Goal: Task Accomplishment & Management: Manage account settings

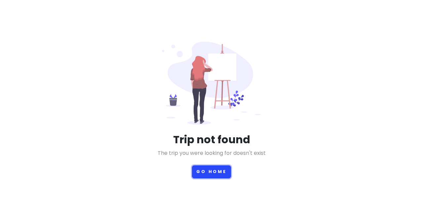
click at [205, 171] on button "Go Home" at bounding box center [211, 171] width 39 height 13
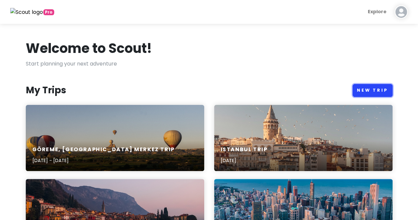
click at [358, 90] on link "New Trip" at bounding box center [373, 90] width 40 height 13
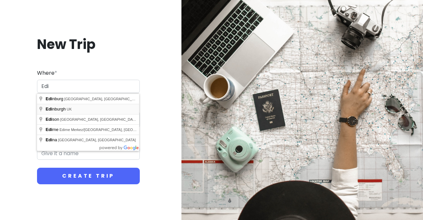
type input "[GEOGRAPHIC_DATA], [GEOGRAPHIC_DATA]"
type input "Edinburgh Trip"
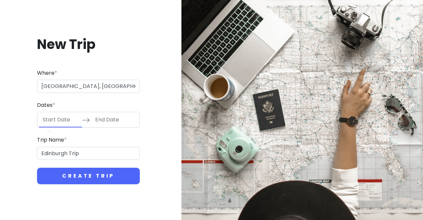
click at [74, 122] on input "Start Date" at bounding box center [60, 119] width 43 height 15
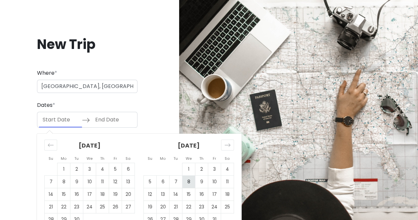
click at [191, 180] on td "8" at bounding box center [188, 182] width 13 height 13
type input "[DATE]"
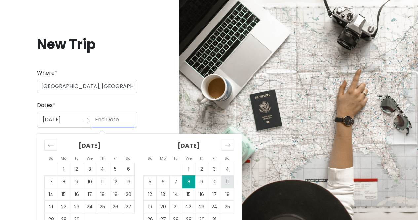
click at [229, 180] on td "11" at bounding box center [227, 182] width 13 height 13
type input "[DATE]"
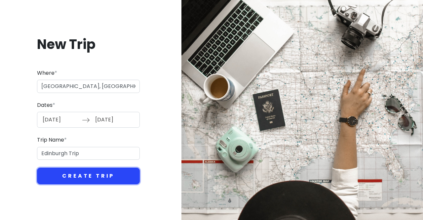
click at [107, 175] on button "Create Trip" at bounding box center [88, 176] width 103 height 17
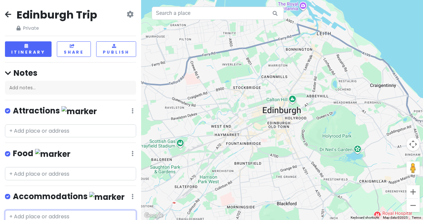
click at [75, 213] on input "text" at bounding box center [70, 216] width 131 height 13
click at [32, 214] on input "text" at bounding box center [70, 216] width 131 height 13
type input "haymarket"
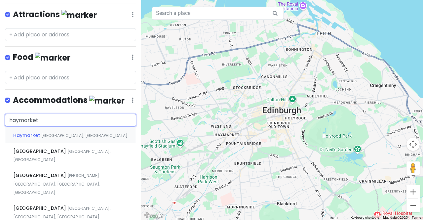
scroll to position [96, 0]
click at [34, 134] on span "Haymarket" at bounding box center [27, 135] width 28 height 7
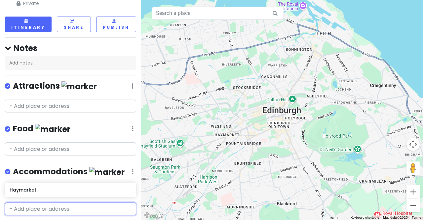
scroll to position [42, 0]
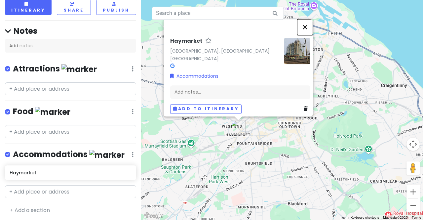
click at [312, 31] on button "Close" at bounding box center [305, 27] width 16 height 16
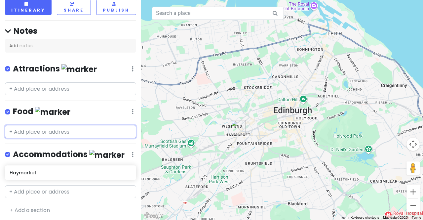
click at [34, 130] on input "text" at bounding box center [70, 131] width 131 height 13
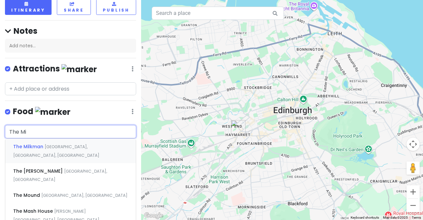
type input "The Mil"
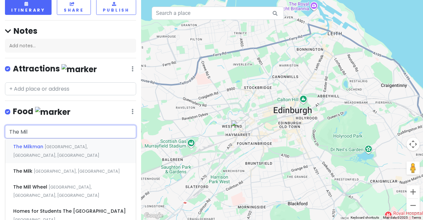
click at [39, 143] on span "The Milkman" at bounding box center [28, 146] width 31 height 7
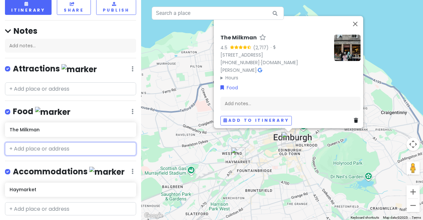
click at [35, 147] on input "text" at bounding box center [70, 148] width 131 height 13
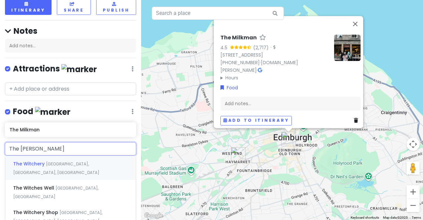
type input "The Witchery"
click at [45, 209] on span "Witchery by the Castle" at bounding box center [41, 212] width 56 height 7
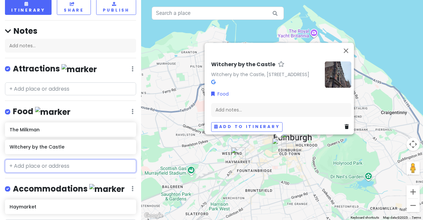
click at [36, 162] on input "text" at bounding box center [70, 165] width 131 height 13
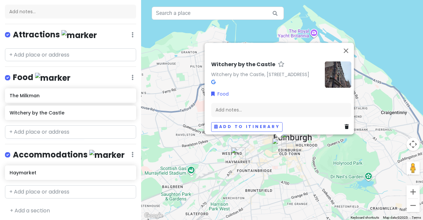
click at [211, 80] on icon at bounding box center [213, 82] width 4 height 5
click at [29, 131] on input "text" at bounding box center [70, 131] width 131 height 13
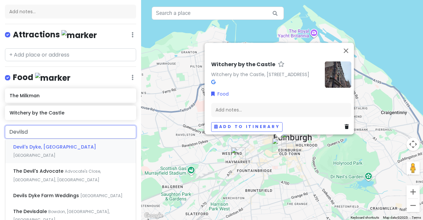
type input "Devils"
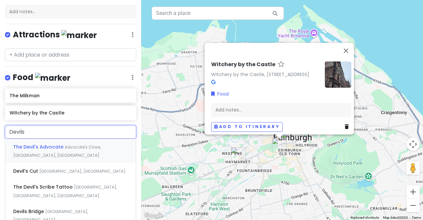
click at [37, 147] on span "The Devil's Advocate" at bounding box center [39, 146] width 52 height 7
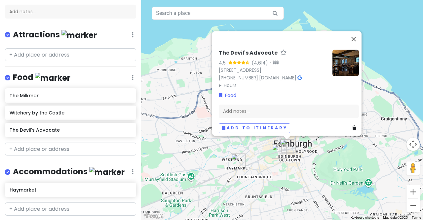
click at [297, 75] on icon at bounding box center [299, 77] width 4 height 5
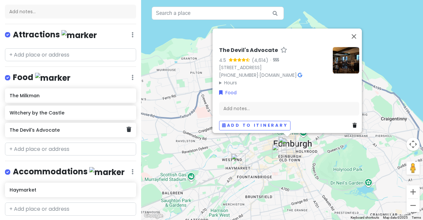
click at [69, 128] on h6 "The Devil's Advocate" at bounding box center [68, 130] width 117 height 6
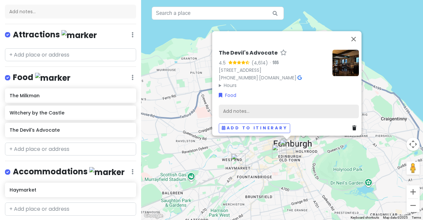
click at [232, 106] on div "Add notes..." at bounding box center [289, 111] width 140 height 14
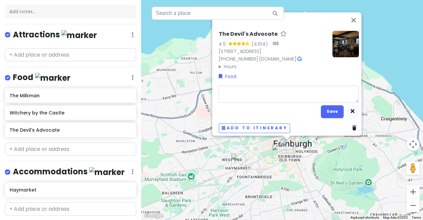
type textarea "x"
type textarea "P"
type textarea "x"
type textarea "Pu"
type textarea "x"
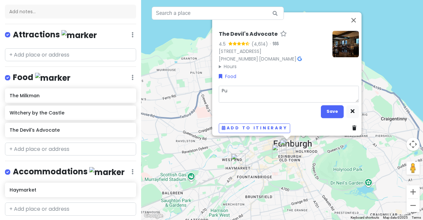
type textarea "Pub"
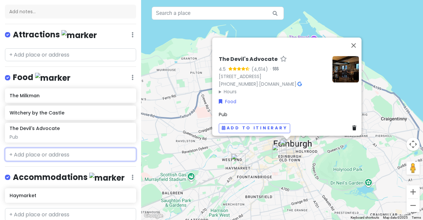
click at [39, 150] on input "text" at bounding box center [70, 154] width 131 height 13
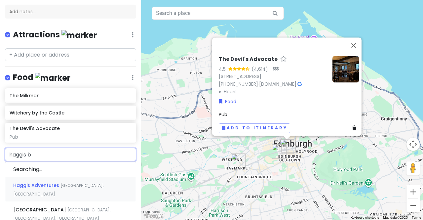
type input "[PERSON_NAME]"
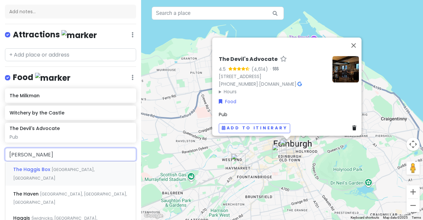
click at [43, 168] on span "The Haggis Box" at bounding box center [32, 169] width 38 height 7
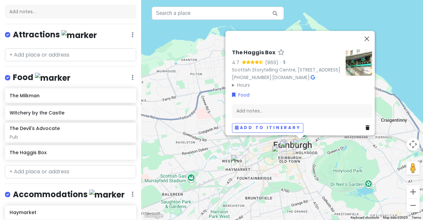
click at [315, 75] on icon at bounding box center [313, 77] width 4 height 5
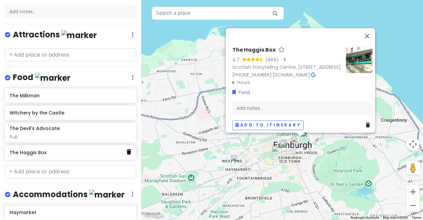
click at [127, 150] on icon at bounding box center [129, 151] width 5 height 5
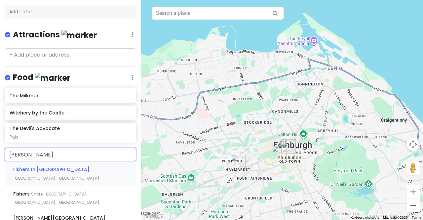
type input "fishers"
click at [50, 166] on span "Fishers In [GEOGRAPHIC_DATA]" at bounding box center [51, 169] width 76 height 7
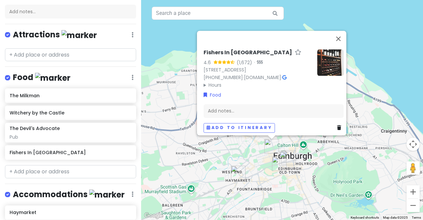
click at [282, 75] on icon at bounding box center [284, 77] width 4 height 5
click at [243, 104] on div "Add notes..." at bounding box center [274, 111] width 140 height 14
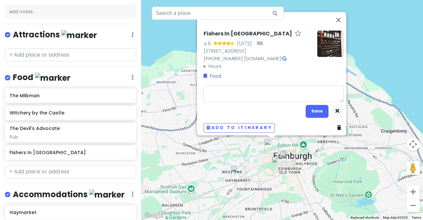
type textarea "x"
type textarea "S"
type textarea "x"
type textarea "Se"
type textarea "x"
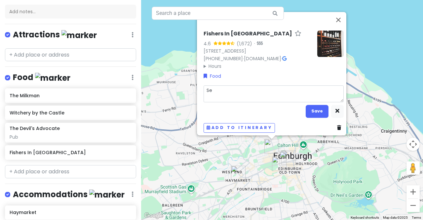
type textarea "Sea"
type textarea "x"
type textarea "Seaf"
type textarea "x"
type textarea "Seafo"
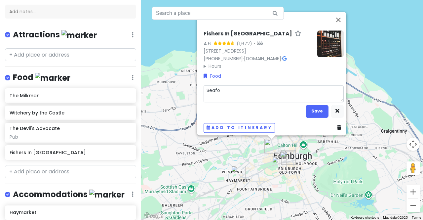
type textarea "x"
type textarea "Seafoo"
type textarea "x"
type textarea "Seafood"
click at [315, 111] on button "Save" at bounding box center [317, 111] width 23 height 13
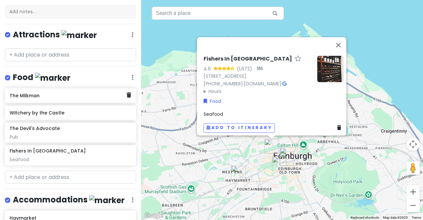
click at [72, 97] on div "The Milkman" at bounding box center [68, 95] width 117 height 9
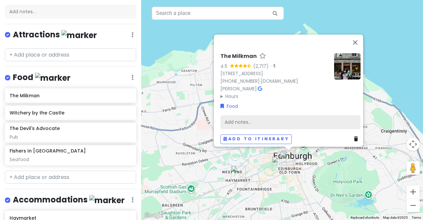
click at [240, 119] on div "Add notes..." at bounding box center [290, 122] width 140 height 14
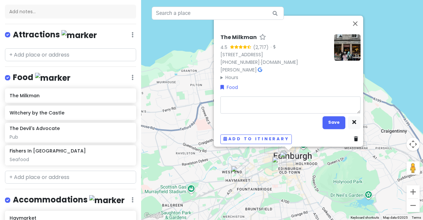
type textarea "x"
type textarea "B"
type textarea "x"
type textarea "Be"
type textarea "x"
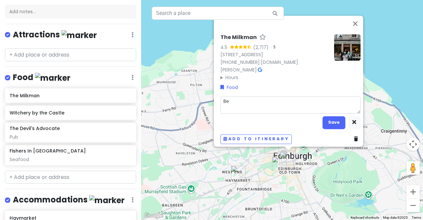
type textarea "Bes"
type textarea "x"
type textarea "Best"
type textarea "x"
type textarea "Best"
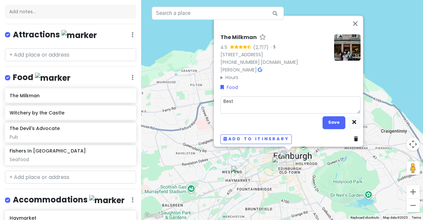
type textarea "x"
type textarea "Best c"
type textarea "x"
type textarea "Best ca"
type textarea "x"
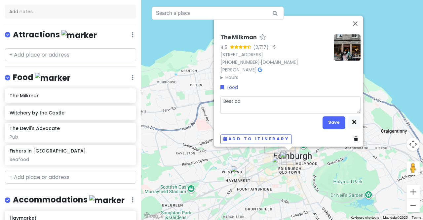
type textarea "Best caf"
type textarea "x"
type textarea "Best cafe"
click at [336, 119] on button "Save" at bounding box center [334, 122] width 23 height 13
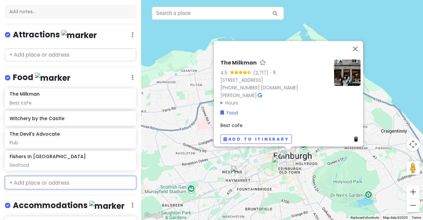
click at [38, 183] on input "text" at bounding box center [70, 182] width 131 height 13
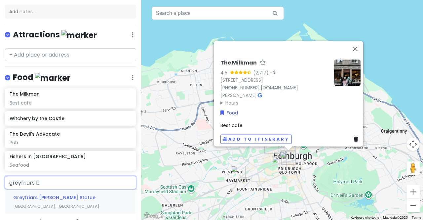
type input "greyfriars bo"
click at [50, 218] on span "Greyfriars [PERSON_NAME]'s Bar" at bounding box center [53, 221] width 80 height 7
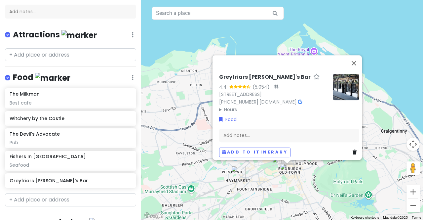
click at [298, 99] on icon at bounding box center [300, 101] width 4 height 5
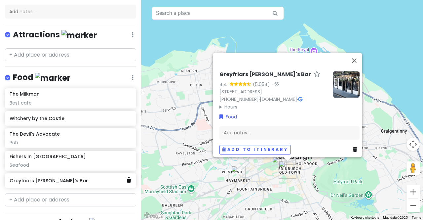
click at [127, 178] on icon at bounding box center [129, 179] width 5 height 5
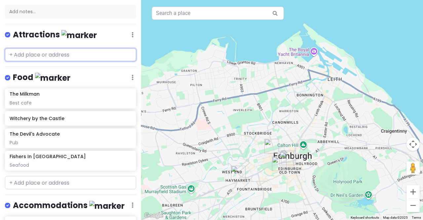
click at [38, 52] on input "text" at bounding box center [70, 54] width 131 height 13
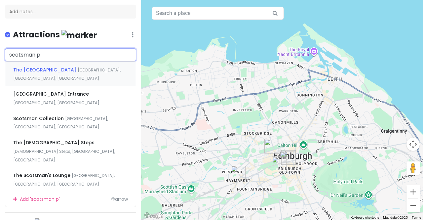
type input "scotsman pi"
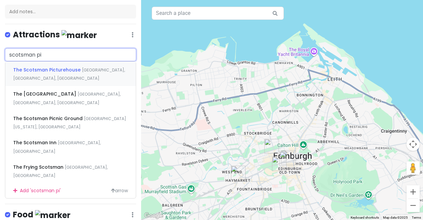
click at [37, 69] on span "The Scotsman Picturehouse" at bounding box center [47, 69] width 69 height 7
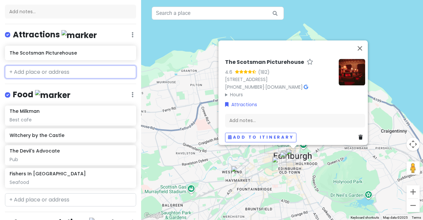
click at [37, 69] on input "text" at bounding box center [70, 71] width 131 height 13
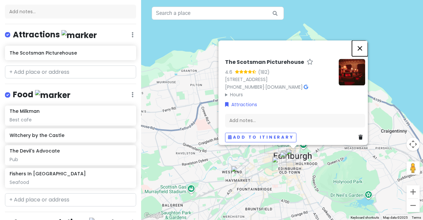
click at [362, 40] on button "Close" at bounding box center [360, 48] width 16 height 16
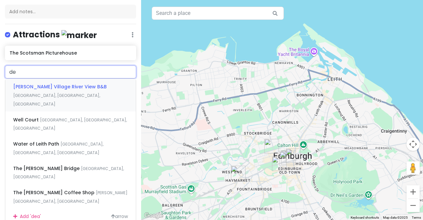
type input "d"
type input "[PERSON_NAME][GEOGRAPHIC_DATA]"
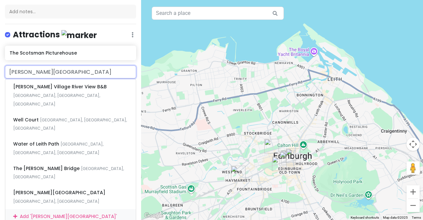
click at [45, 209] on div "Add ' [PERSON_NAME][GEOGRAPHIC_DATA] '" at bounding box center [70, 216] width 131 height 15
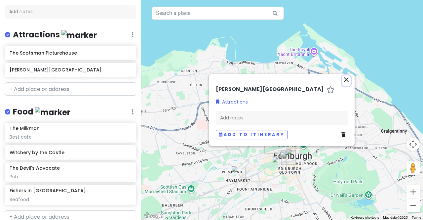
click at [346, 80] on icon "close" at bounding box center [346, 80] width 8 height 8
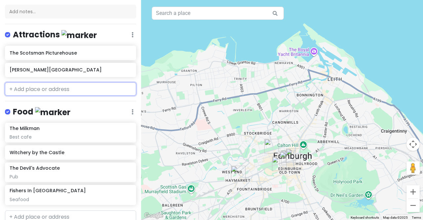
click at [25, 88] on input "text" at bounding box center [70, 88] width 131 height 13
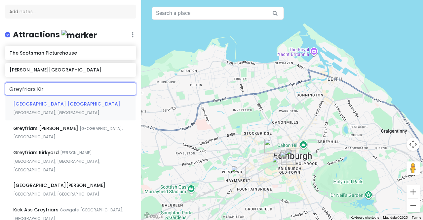
type input "Greyfriars [PERSON_NAME]"
click at [26, 102] on span "[GEOGRAPHIC_DATA] [GEOGRAPHIC_DATA]" at bounding box center [66, 103] width 107 height 7
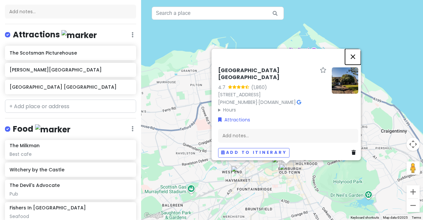
click at [356, 54] on button "Close" at bounding box center [353, 57] width 16 height 16
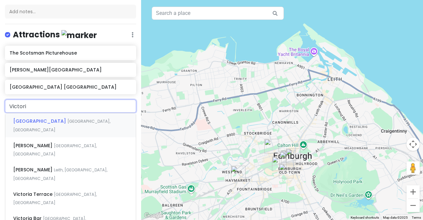
type input "Victoria"
click at [48, 122] on span "[GEOGRAPHIC_DATA], [GEOGRAPHIC_DATA]" at bounding box center [61, 125] width 97 height 14
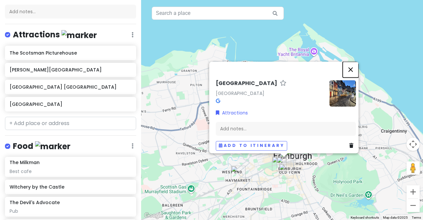
click at [352, 65] on button "Close" at bounding box center [351, 69] width 16 height 16
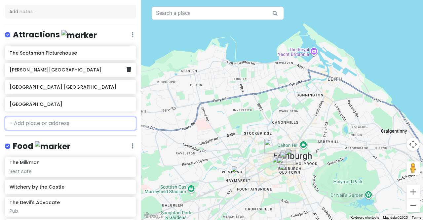
click at [50, 70] on h6 "[PERSON_NAME][GEOGRAPHIC_DATA]" at bounding box center [68, 70] width 117 height 6
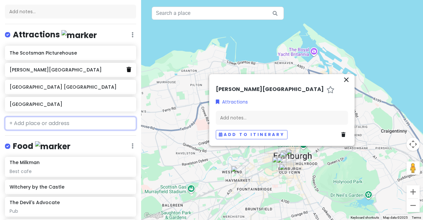
click at [127, 68] on icon at bounding box center [129, 69] width 5 height 5
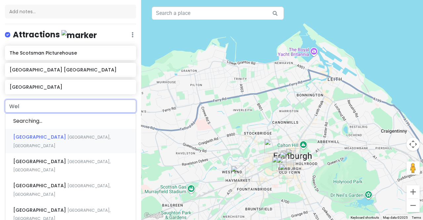
type input "Well"
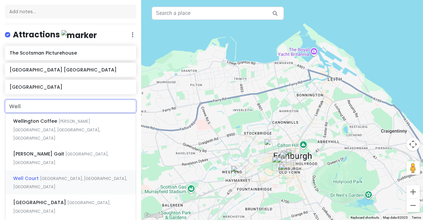
click at [56, 176] on span "[GEOGRAPHIC_DATA], [GEOGRAPHIC_DATA], [GEOGRAPHIC_DATA]" at bounding box center [70, 183] width 114 height 14
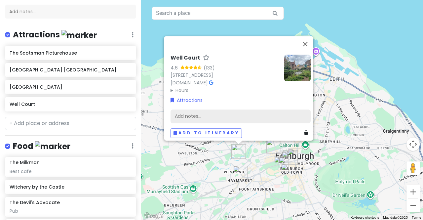
click at [193, 113] on div "Add notes..." at bounding box center [241, 116] width 140 height 14
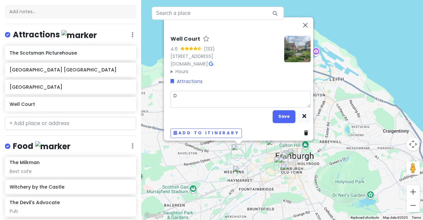
type textarea "x"
type textarea "D"
type textarea "x"
type textarea "De"
type textarea "x"
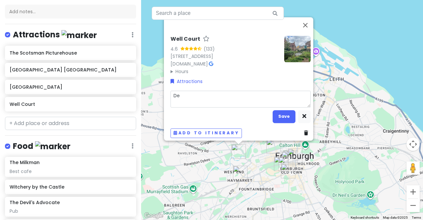
type textarea "Dea"
type textarea "x"
type textarea "[PERSON_NAME]"
type textarea "x"
type textarea "Deans"
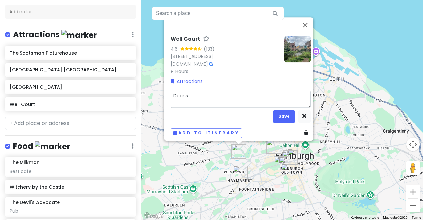
type textarea "x"
type textarea "Deans"
type textarea "x"
type textarea "Deans V"
type textarea "x"
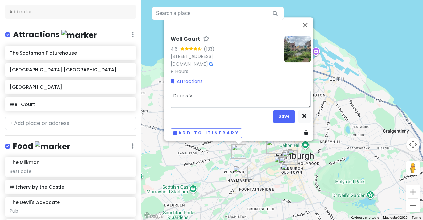
type textarea "Deans Vi"
type textarea "x"
type textarea "[PERSON_NAME]"
type textarea "x"
type textarea "[PERSON_NAME]"
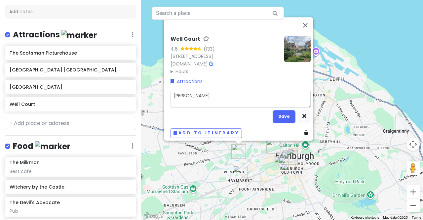
type textarea "x"
type textarea "[PERSON_NAME]"
type textarea "x"
type textarea "[PERSON_NAME]"
type textarea "x"
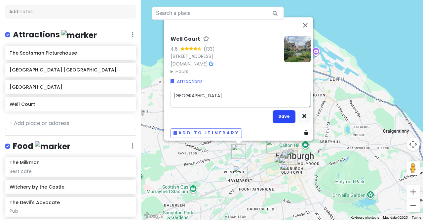
type textarea "[GEOGRAPHIC_DATA]"
click at [284, 111] on button "Save" at bounding box center [284, 116] width 23 height 13
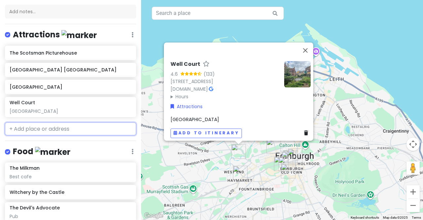
click at [35, 128] on input "text" at bounding box center [70, 128] width 131 height 13
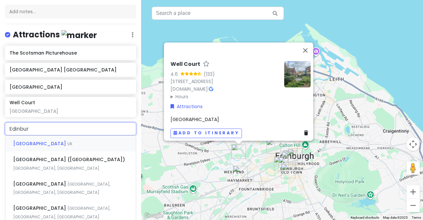
type input "[GEOGRAPHIC_DATA]"
click at [43, 180] on span "[GEOGRAPHIC_DATA]" at bounding box center [40, 183] width 54 height 7
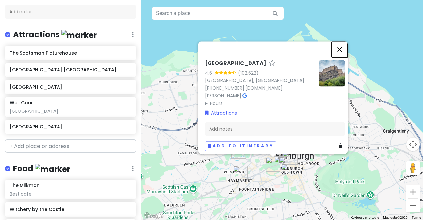
click at [344, 45] on button "Close" at bounding box center [340, 49] width 16 height 16
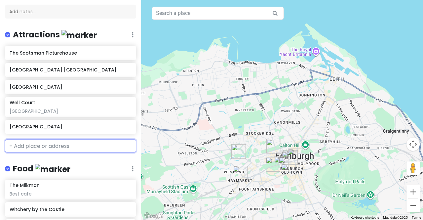
click at [30, 145] on input "text" at bounding box center [70, 145] width 131 height 13
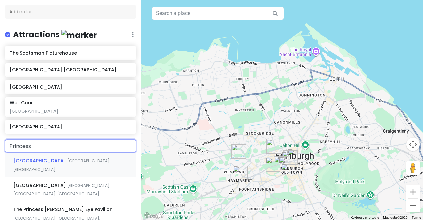
type input "Princess"
click at [42, 182] on span "[GEOGRAPHIC_DATA]" at bounding box center [40, 185] width 54 height 7
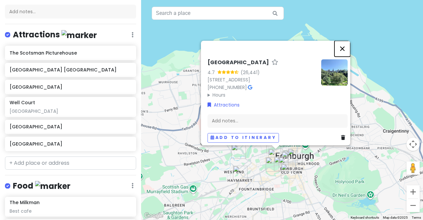
click at [345, 45] on button "Close" at bounding box center [343, 49] width 16 height 16
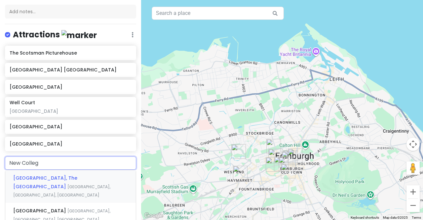
type input "[GEOGRAPHIC_DATA]"
click at [64, 177] on span "[GEOGRAPHIC_DATA], The [GEOGRAPHIC_DATA]" at bounding box center [45, 182] width 64 height 15
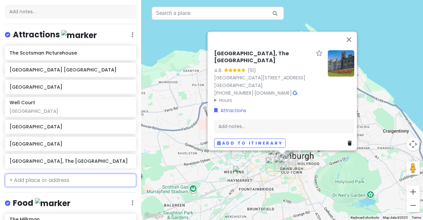
click at [39, 180] on input "text" at bounding box center [70, 180] width 131 height 13
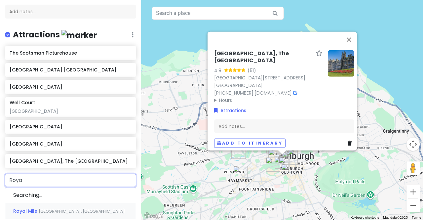
type input "Royal"
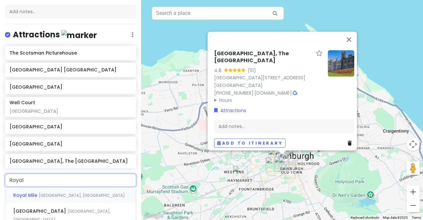
click at [39, 195] on span "[GEOGRAPHIC_DATA], [GEOGRAPHIC_DATA]" at bounding box center [82, 195] width 86 height 6
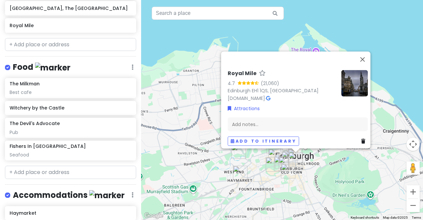
scroll to position [231, 0]
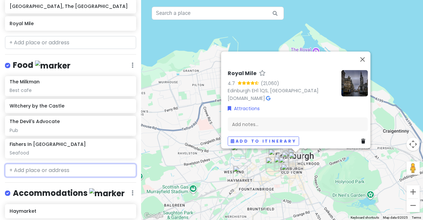
click at [31, 171] on input "text" at bounding box center [70, 170] width 131 height 13
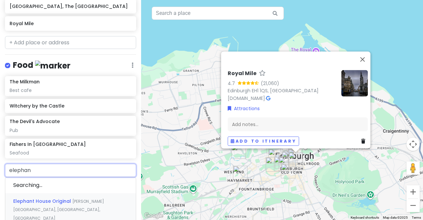
type input "elephant"
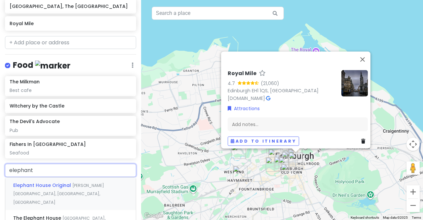
click at [39, 182] on span "Elephant House Original" at bounding box center [42, 185] width 59 height 7
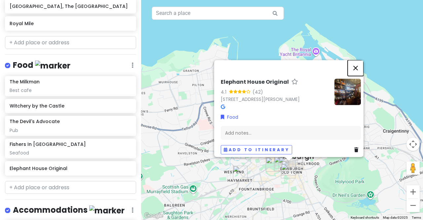
click at [359, 63] on button "Close" at bounding box center [356, 68] width 16 height 16
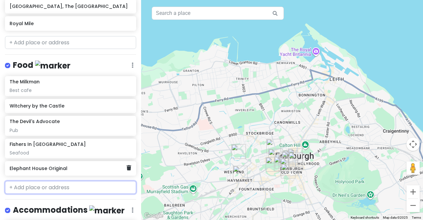
click at [74, 168] on h6 "Elephant House Original" at bounding box center [68, 168] width 117 height 6
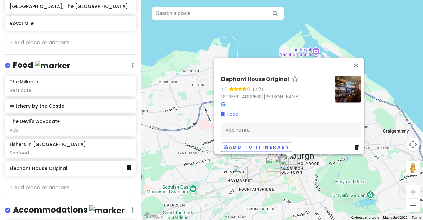
click at [127, 165] on icon at bounding box center [129, 167] width 5 height 5
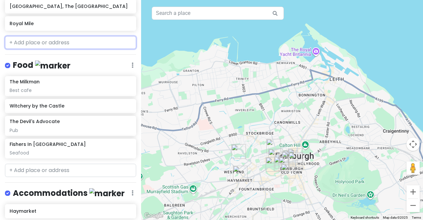
click at [44, 41] on input "text" at bounding box center [70, 42] width 131 height 13
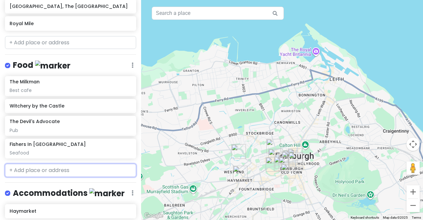
click at [25, 171] on input "text" at bounding box center [70, 170] width 131 height 13
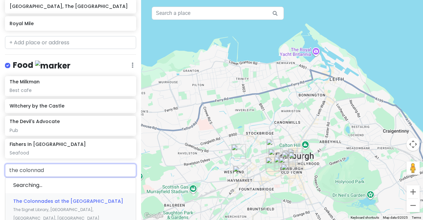
type input "the colonnade"
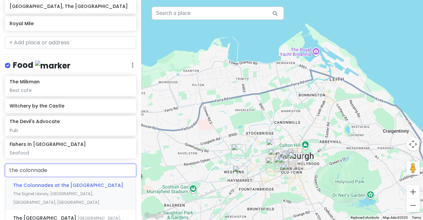
click at [43, 183] on span "The Colonnades at the [GEOGRAPHIC_DATA]" at bounding box center [68, 185] width 110 height 7
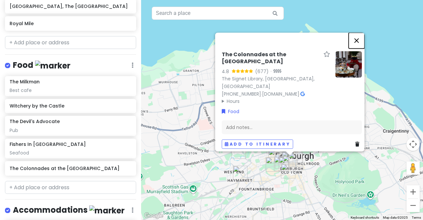
click at [360, 32] on button "Close" at bounding box center [357, 40] width 16 height 16
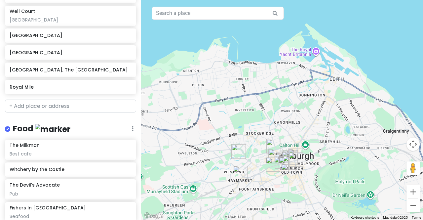
scroll to position [161, 0]
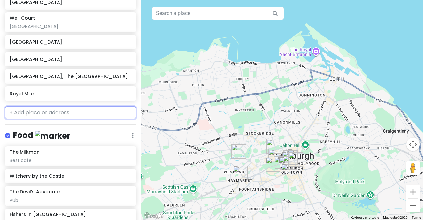
click at [33, 111] on input "text" at bounding box center [70, 112] width 131 height 13
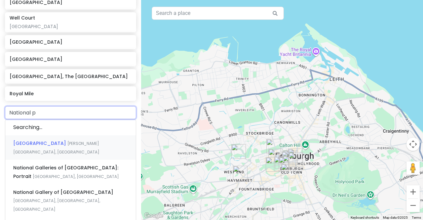
type input "National po"
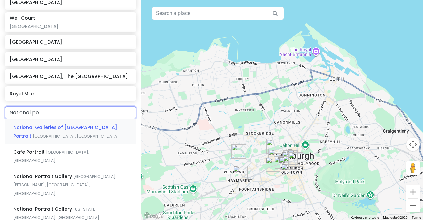
click at [48, 124] on span "National Galleries of [GEOGRAPHIC_DATA]: Portrait" at bounding box center [65, 131] width 105 height 15
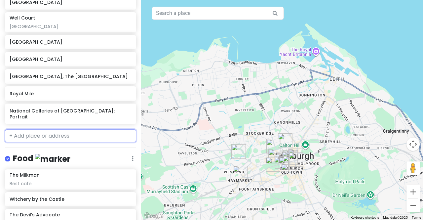
scroll to position [178, 0]
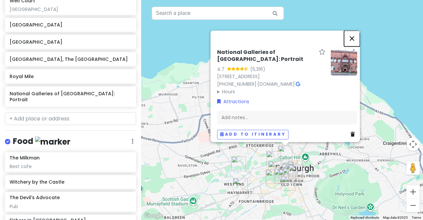
click at [358, 30] on button "Close" at bounding box center [352, 38] width 16 height 16
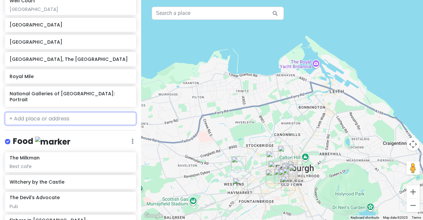
click at [109, 113] on input "text" at bounding box center [70, 118] width 131 height 13
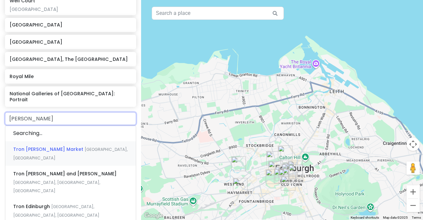
type input "[PERSON_NAME]"
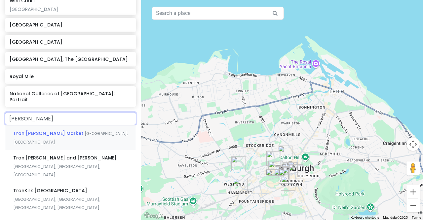
click at [38, 130] on span "Tron [PERSON_NAME] Market" at bounding box center [48, 133] width 71 height 7
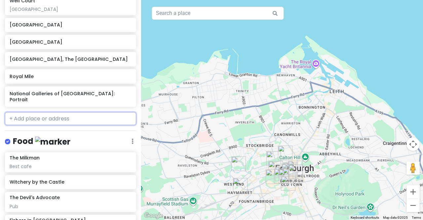
scroll to position [195, 0]
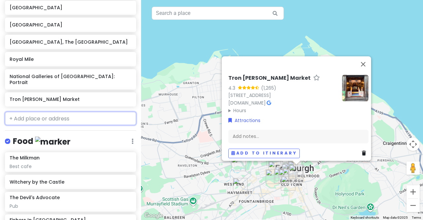
click at [42, 114] on input "text" at bounding box center [70, 118] width 131 height 13
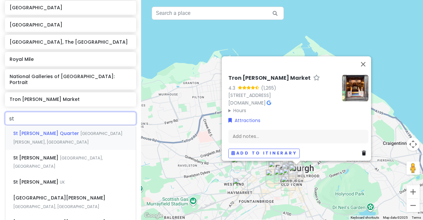
type input "st g"
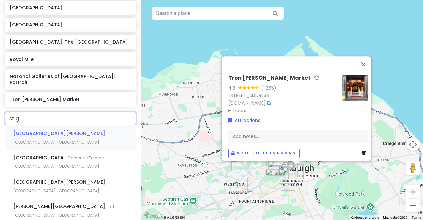
click at [41, 130] on span "[GEOGRAPHIC_DATA][PERSON_NAME]" at bounding box center [59, 133] width 92 height 7
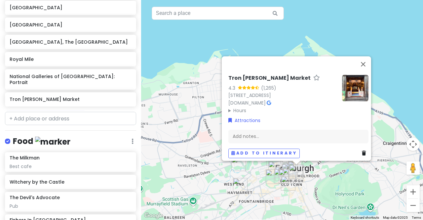
scroll to position [212, 0]
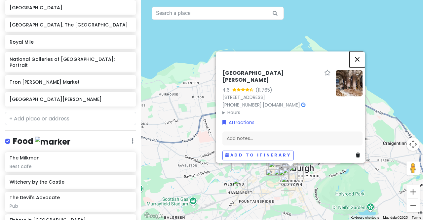
click at [361, 63] on button "Close" at bounding box center [357, 59] width 16 height 16
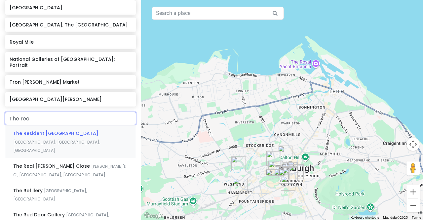
type input "The real"
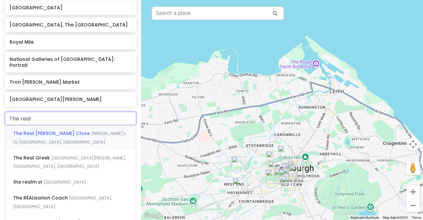
click at [49, 129] on div "The Real [PERSON_NAME] Close Warriston's Cl, [GEOGRAPHIC_DATA], [GEOGRAPHIC_DAT…" at bounding box center [70, 137] width 131 height 24
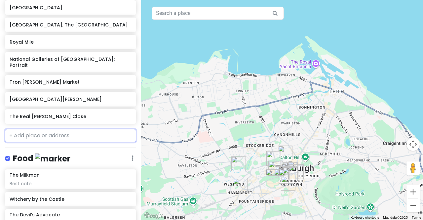
scroll to position [229, 0]
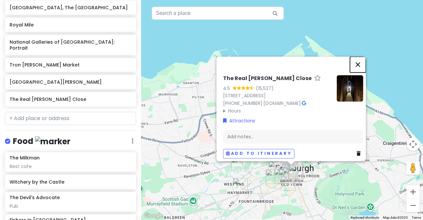
click at [359, 58] on button "Close" at bounding box center [358, 65] width 16 height 16
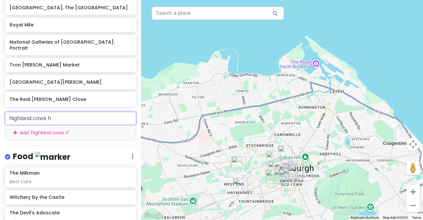
type input "highland cows"
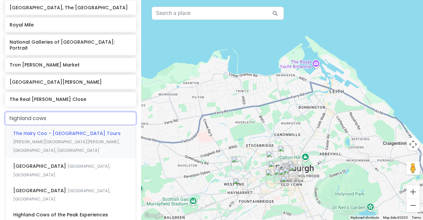
click at [43, 130] on span "The Hairy Coo - [GEOGRAPHIC_DATA] Tours" at bounding box center [66, 133] width 107 height 7
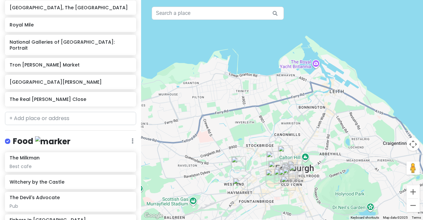
scroll to position [246, 0]
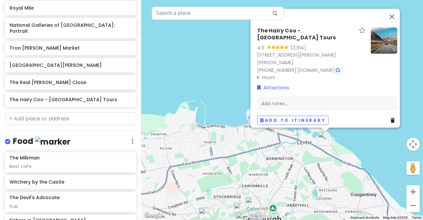
click at [340, 67] on icon at bounding box center [338, 69] width 4 height 5
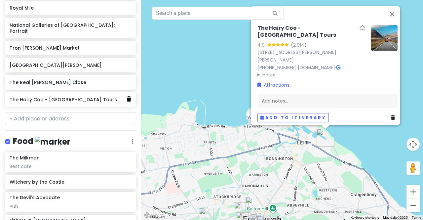
click at [127, 96] on icon at bounding box center [129, 98] width 5 height 5
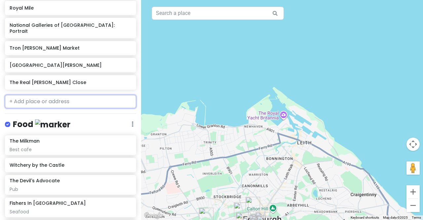
scroll to position [229, 0]
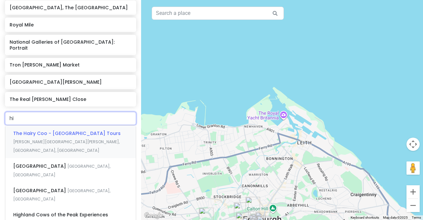
type input "h"
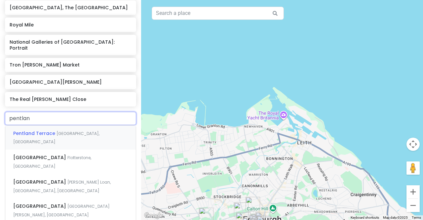
type input "pentland"
click at [31, 203] on span "[GEOGRAPHIC_DATA]" at bounding box center [40, 206] width 54 height 7
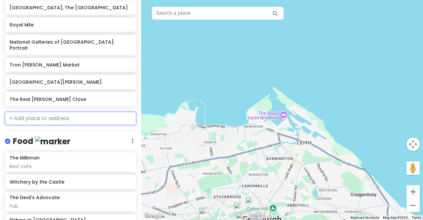
scroll to position [246, 0]
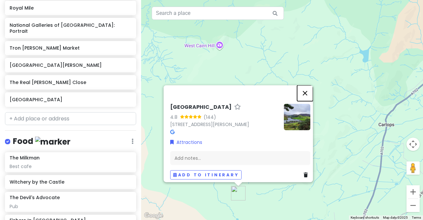
click at [309, 88] on button "Close" at bounding box center [305, 93] width 16 height 16
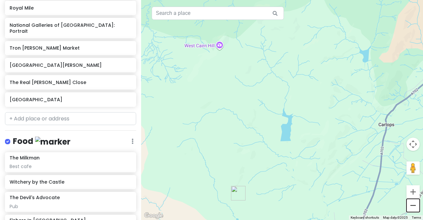
click at [414, 206] on button "Zoom out" at bounding box center [413, 205] width 13 height 13
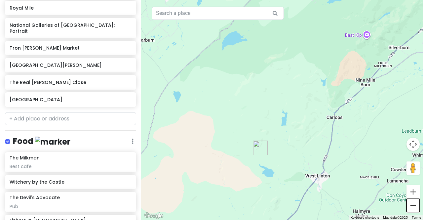
click at [414, 206] on button "Zoom out" at bounding box center [413, 205] width 13 height 13
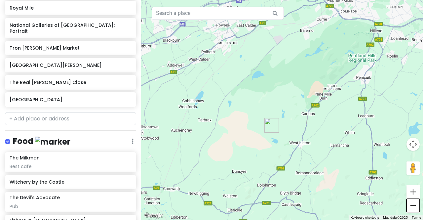
click at [414, 206] on button "Zoom out" at bounding box center [413, 205] width 13 height 13
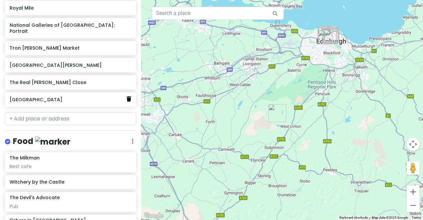
click at [127, 96] on icon at bounding box center [129, 98] width 5 height 5
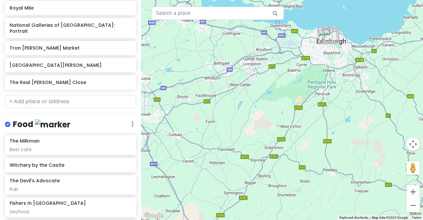
scroll to position [229, 0]
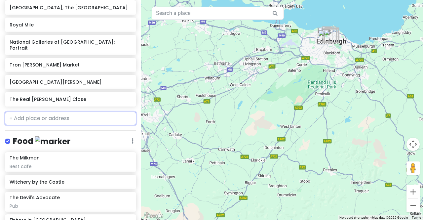
click at [38, 112] on input "text" at bounding box center [70, 118] width 131 height 13
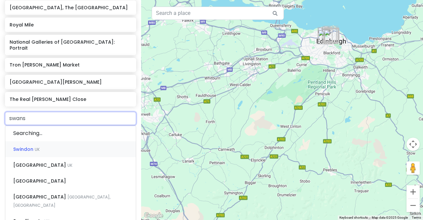
type input "swanst"
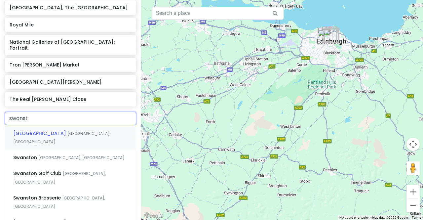
click at [69, 131] on span "[GEOGRAPHIC_DATA], [GEOGRAPHIC_DATA]" at bounding box center [61, 138] width 97 height 14
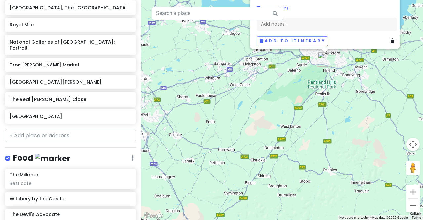
scroll to position [246, 0]
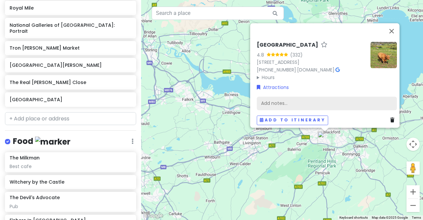
click at [271, 101] on div "Add notes..." at bounding box center [327, 103] width 140 height 14
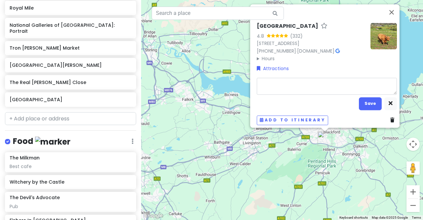
type textarea "x"
type textarea "H"
type textarea "x"
type textarea "Hi"
type textarea "x"
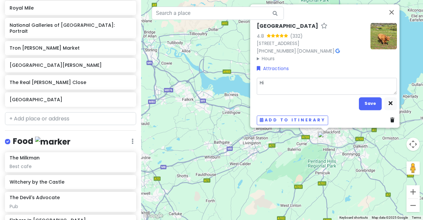
type textarea "Hig"
type textarea "x"
type textarea "High"
type textarea "x"
type textarea "Highl"
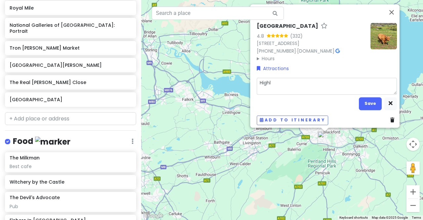
type textarea "x"
type textarea "Highla"
type textarea "x"
type textarea "Highlan"
type textarea "x"
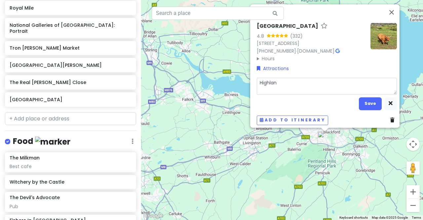
type textarea "Highland"
type textarea "x"
type textarea "Highland"
type textarea "x"
type textarea "Highland C"
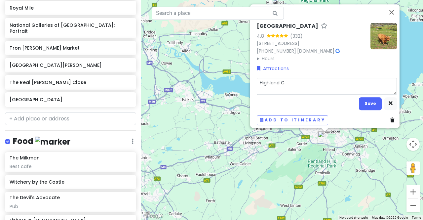
type textarea "x"
type textarea "Highland Co"
type textarea "x"
type textarea "Highland Cow"
type textarea "x"
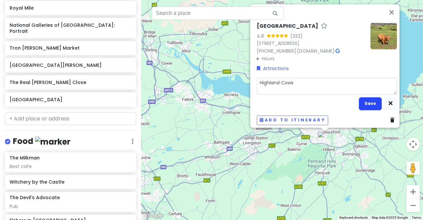
type textarea "Highland Cows"
click at [370, 97] on button "Save" at bounding box center [370, 103] width 23 height 13
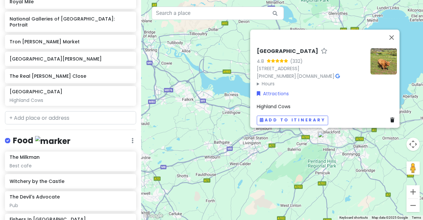
scroll to position [253, 0]
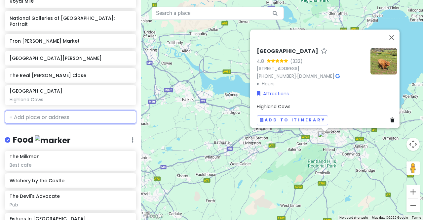
click at [27, 111] on input "text" at bounding box center [70, 116] width 131 height 13
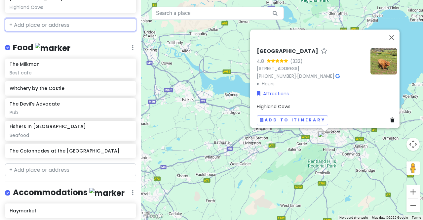
scroll to position [348, 0]
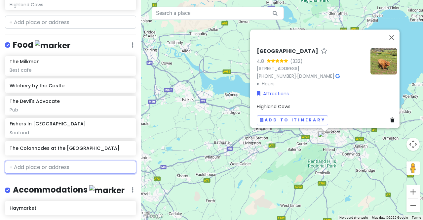
click at [31, 161] on input "text" at bounding box center [70, 167] width 131 height 13
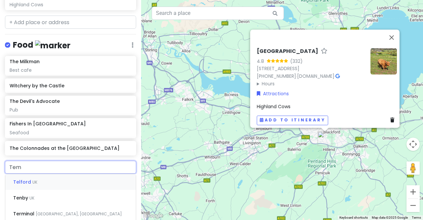
type input "Temp"
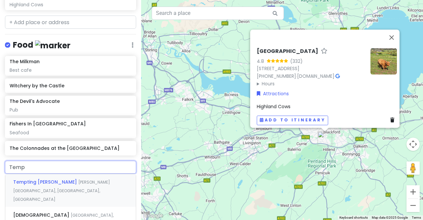
click at [69, 179] on span "[PERSON_NAME][GEOGRAPHIC_DATA], [GEOGRAPHIC_DATA], [GEOGRAPHIC_DATA]" at bounding box center [61, 190] width 97 height 22
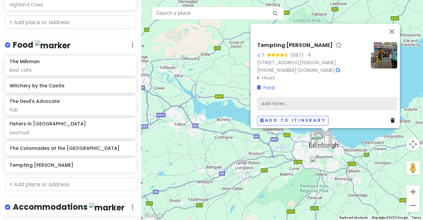
click at [294, 98] on div "Add notes..." at bounding box center [327, 104] width 140 height 14
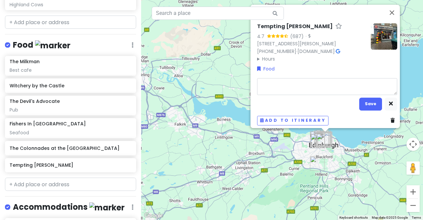
type textarea "x"
type textarea "B"
type textarea "x"
type textarea "Be"
type textarea "x"
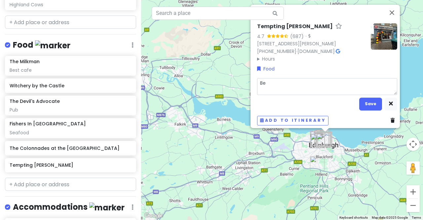
type textarea "Bes"
type textarea "x"
type textarea "Best"
type textarea "x"
type textarea "Best"
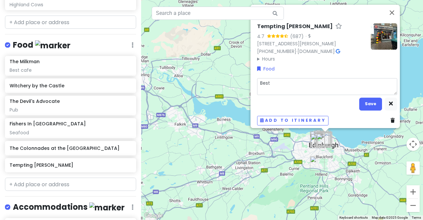
type textarea "x"
type textarea "Best B"
type textarea "x"
type textarea "Best Ba"
type textarea "x"
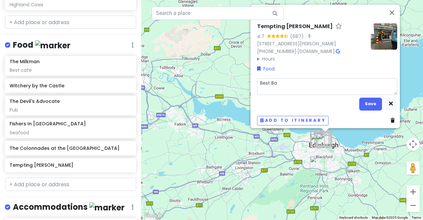
type textarea "Best Bak"
type textarea "x"
type textarea "Best Bake"
type textarea "x"
type textarea "Best Baked"
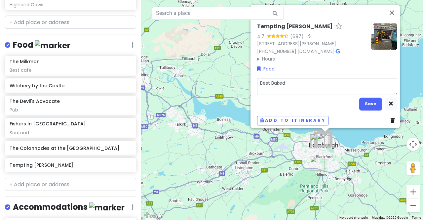
type textarea "x"
type textarea "Best Baked"
type textarea "x"
type textarea "Best Baked p"
type textarea "x"
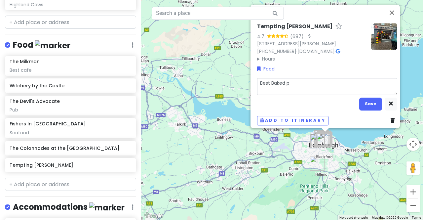
type textarea "Best Baked po"
type textarea "x"
type textarea "Best Baked pot"
type textarea "x"
type textarea "Best Baked pota"
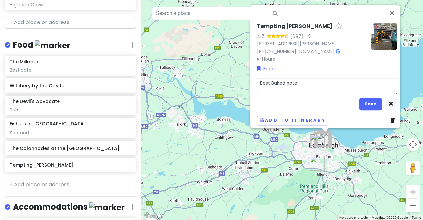
type textarea "x"
type textarea "Best Baked potat"
type textarea "x"
type textarea "Best Baked potato"
type textarea "x"
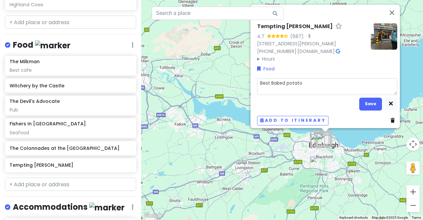
type textarea "Best Baked potatoe"
type textarea "x"
type textarea "Best Baked potatoes"
type textarea "x"
type textarea "Best Baked potatoe"
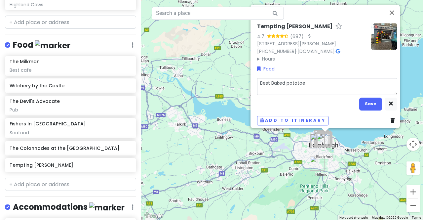
type textarea "x"
type textarea "Best Baked potato"
type textarea "x"
type textarea "Best Baked potat"
type textarea "x"
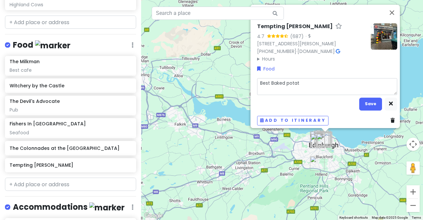
type textarea "Best Baked pota"
type textarea "x"
type textarea "Best Baked pot"
type textarea "x"
type textarea "Best Baked po"
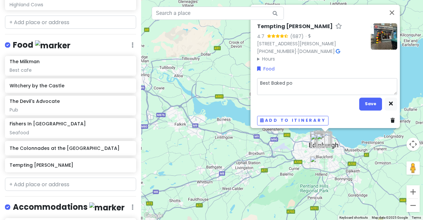
type textarea "x"
type textarea "Best Baked p"
type textarea "x"
type textarea "Best Baked"
type textarea "x"
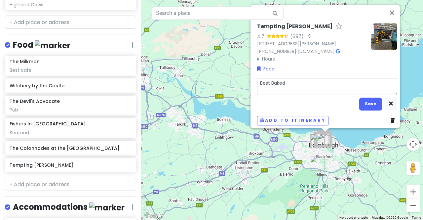
type textarea "Best Baked"
type textarea "x"
type textarea "Best Bake"
type textarea "x"
type textarea "Best Bak"
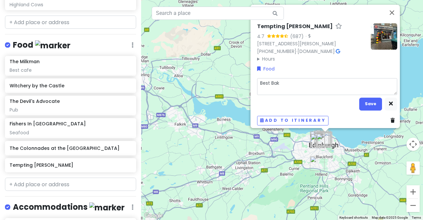
type textarea "x"
type textarea "Best Ba"
type textarea "x"
type textarea "Best Bak"
type textarea "x"
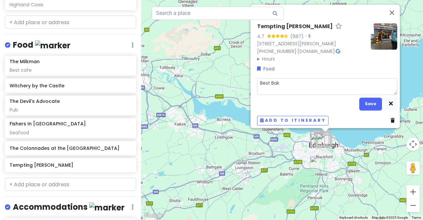
type textarea "Best Bake"
type textarea "x"
type textarea "Best Baked"
type textarea "x"
click at [372, 102] on button "Save" at bounding box center [370, 104] width 23 height 13
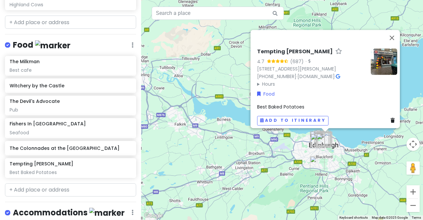
click at [299, 103] on span "Best Baked Potatoes" at bounding box center [280, 106] width 47 height 7
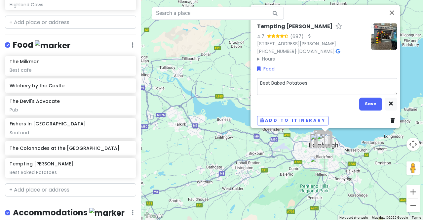
click at [307, 79] on textarea "Best Baked Potatoes" at bounding box center [327, 86] width 140 height 17
click at [367, 100] on button "Save" at bounding box center [370, 104] width 23 height 13
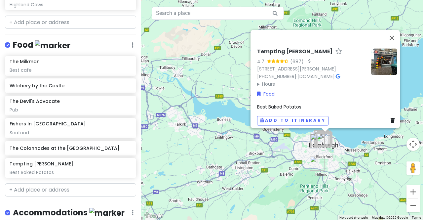
click at [288, 103] on span "Best Baked Potatos" at bounding box center [279, 106] width 44 height 7
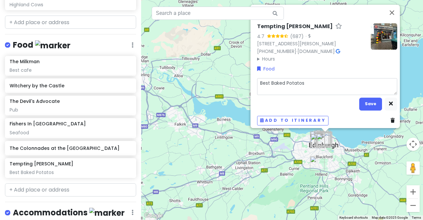
click at [295, 80] on textarea "Best Baked Potatos" at bounding box center [327, 86] width 140 height 17
click at [303, 79] on textarea "Best Baked Potatos" at bounding box center [327, 86] width 140 height 17
click at [371, 100] on button "Save" at bounding box center [370, 104] width 23 height 13
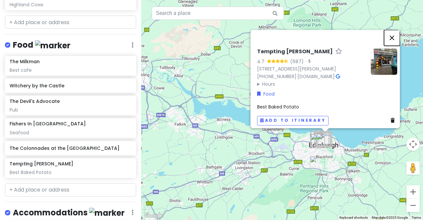
click at [395, 32] on button "Close" at bounding box center [392, 38] width 16 height 16
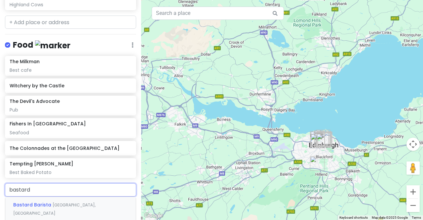
click at [39, 201] on span "Bastard Barista" at bounding box center [32, 204] width 39 height 7
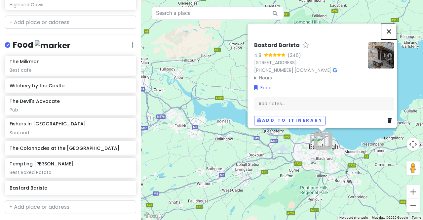
click at [392, 27] on button "Close" at bounding box center [389, 31] width 16 height 16
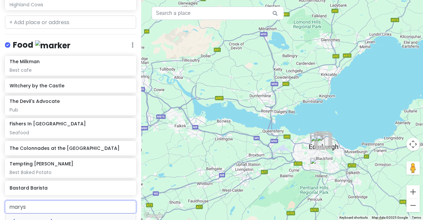
click at [48, 218] on span "[PERSON_NAME]'s Milk Bar" at bounding box center [45, 221] width 64 height 7
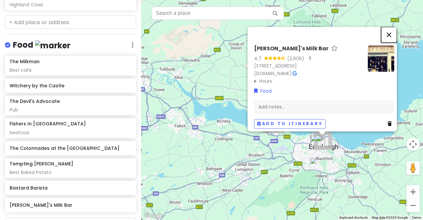
click at [394, 29] on button "Close" at bounding box center [389, 35] width 16 height 16
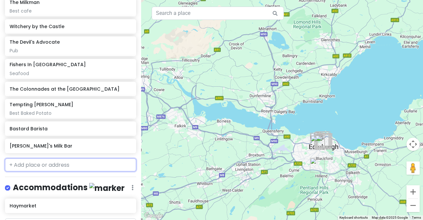
scroll to position [408, 0]
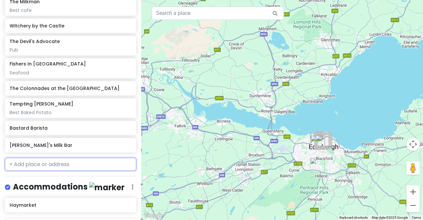
click at [78, 159] on input "text" at bounding box center [70, 164] width 131 height 13
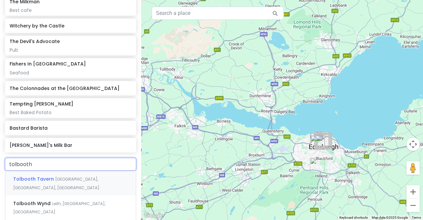
click at [66, 176] on span "[GEOGRAPHIC_DATA], [GEOGRAPHIC_DATA], [GEOGRAPHIC_DATA]" at bounding box center [56, 183] width 86 height 14
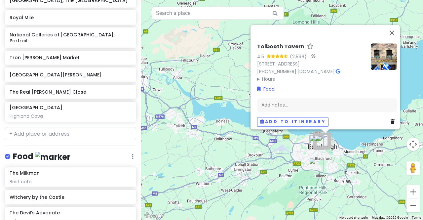
scroll to position [235, 0]
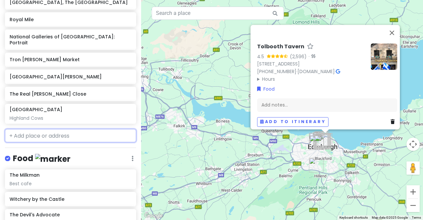
click at [37, 129] on input "text" at bounding box center [70, 135] width 131 height 13
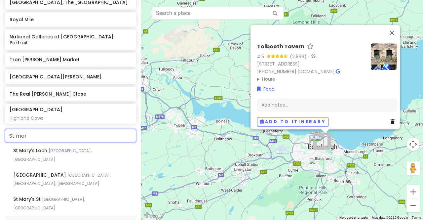
click at [59, 219] on span "[DEMOGRAPHIC_DATA][GEOGRAPHIC_DATA]" at bounding box center [67, 223] width 109 height 7
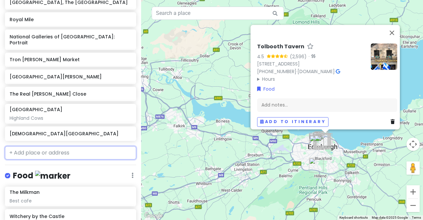
scroll to position [252, 0]
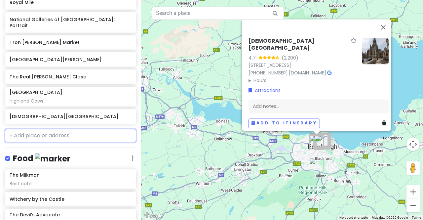
click at [69, 129] on input "text" at bounding box center [70, 135] width 131 height 13
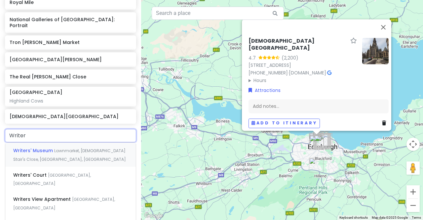
click at [48, 147] on span "Writers' Museum" at bounding box center [33, 150] width 41 height 7
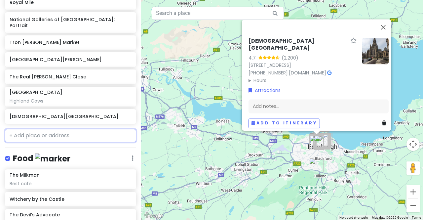
scroll to position [269, 0]
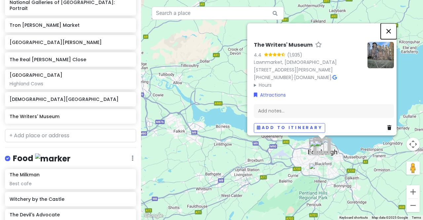
click at [393, 27] on button "Close" at bounding box center [389, 31] width 16 height 16
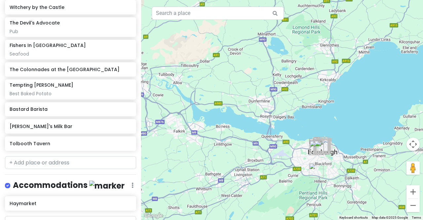
scroll to position [461, 0]
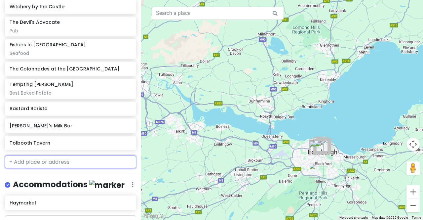
click at [69, 155] on input "text" at bounding box center [70, 161] width 131 height 13
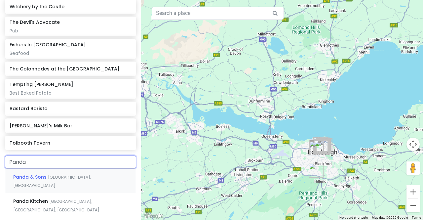
click at [56, 174] on span "[GEOGRAPHIC_DATA], [GEOGRAPHIC_DATA]" at bounding box center [52, 181] width 78 height 14
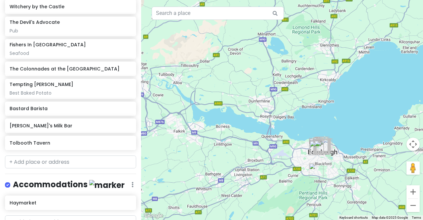
scroll to position [479, 0]
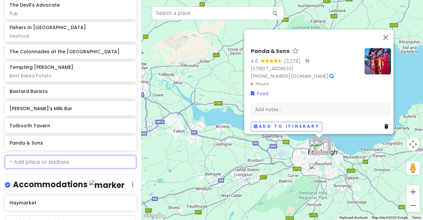
click at [29, 156] on input "text" at bounding box center [70, 161] width 131 height 13
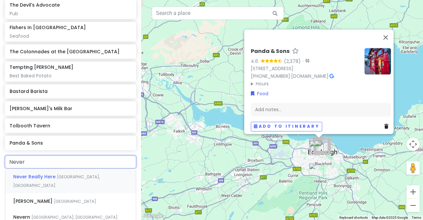
click at [34, 173] on span "Never Really Here" at bounding box center [35, 176] width 44 height 7
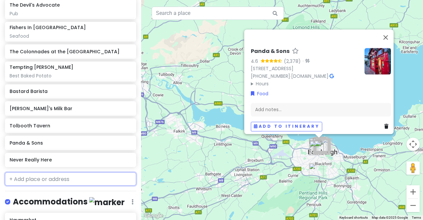
scroll to position [496, 0]
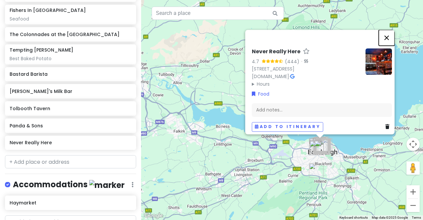
click at [388, 33] on button "Close" at bounding box center [387, 38] width 16 height 16
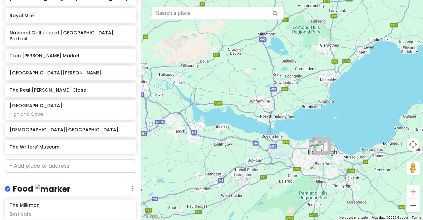
scroll to position [241, 0]
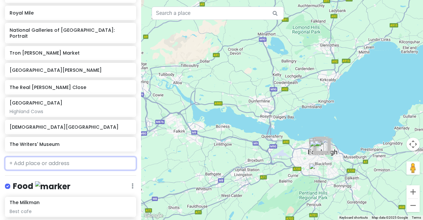
click at [50, 157] on input "text" at bounding box center [70, 163] width 131 height 13
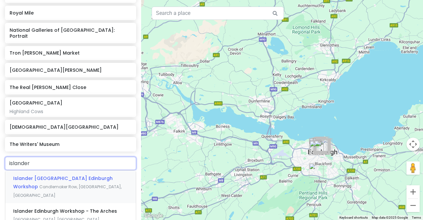
click at [50, 175] on span "Islander [GEOGRAPHIC_DATA] Edinburgh Workshop" at bounding box center [62, 182] width 99 height 15
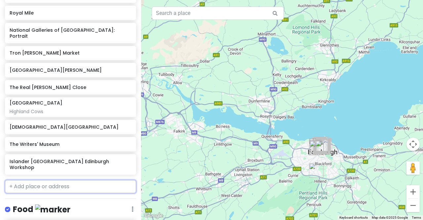
scroll to position [258, 0]
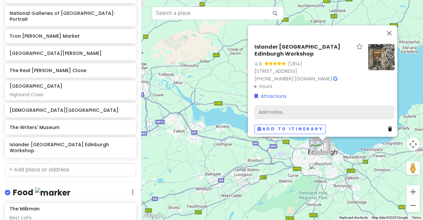
click at [302, 105] on div "Add notes..." at bounding box center [325, 112] width 140 height 14
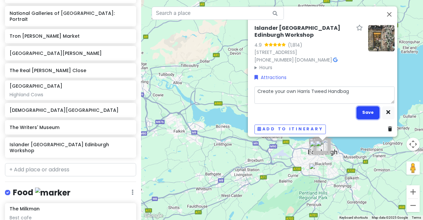
click at [362, 108] on button "Save" at bounding box center [368, 112] width 23 height 13
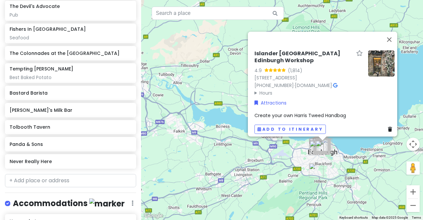
scroll to position [530, 0]
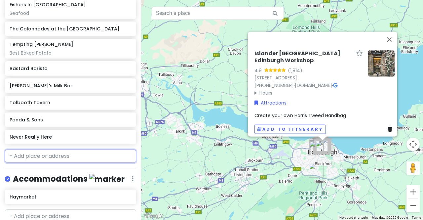
click at [75, 149] on input "text" at bounding box center [70, 155] width 131 height 13
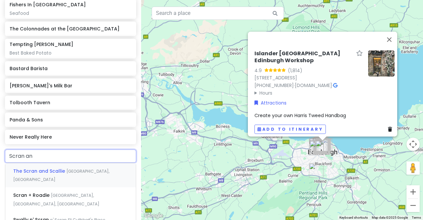
click at [70, 168] on span "[GEOGRAPHIC_DATA], [GEOGRAPHIC_DATA]" at bounding box center [61, 175] width 96 height 14
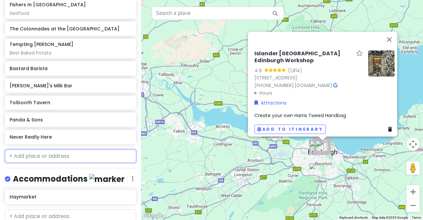
scroll to position [547, 0]
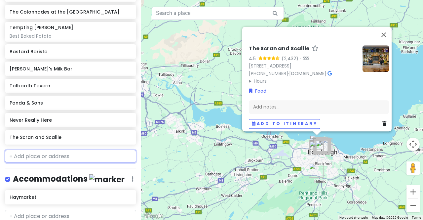
click at [36, 150] on input "text" at bounding box center [70, 156] width 131 height 13
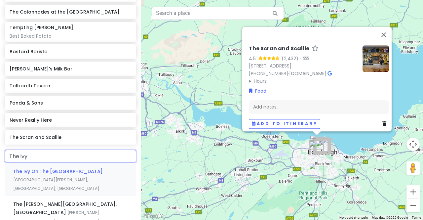
click at [73, 168] on span "The Ivy On The [GEOGRAPHIC_DATA]" at bounding box center [58, 171] width 90 height 7
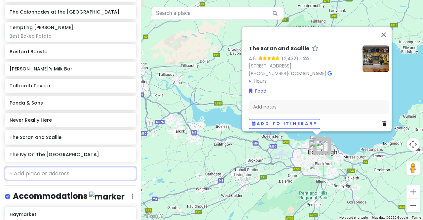
scroll to position [564, 0]
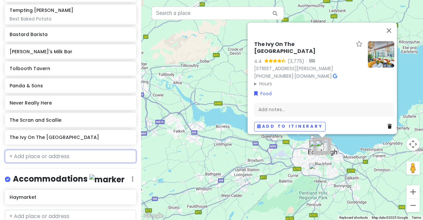
click at [63, 150] on input "text" at bounding box center [70, 156] width 131 height 13
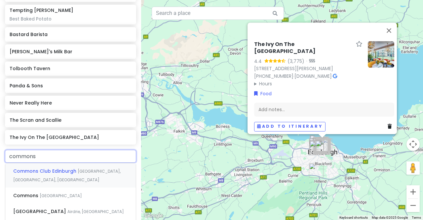
click at [64, 168] on span "Commons Club Edinburgh" at bounding box center [45, 171] width 64 height 7
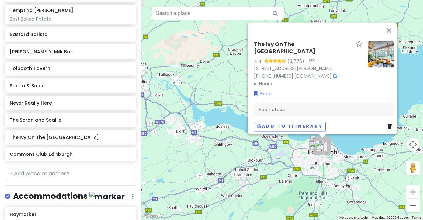
scroll to position [581, 0]
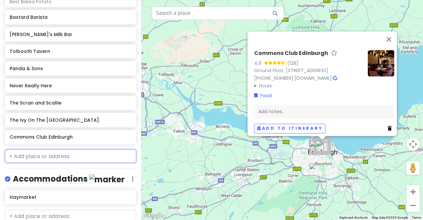
click at [64, 149] on input "text" at bounding box center [70, 155] width 131 height 13
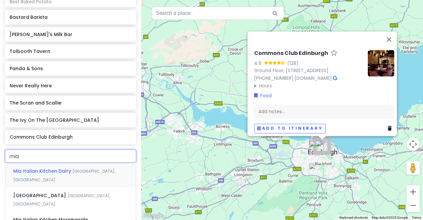
click at [53, 168] on span "Mia Italian Kitchen Dalry" at bounding box center [42, 171] width 59 height 7
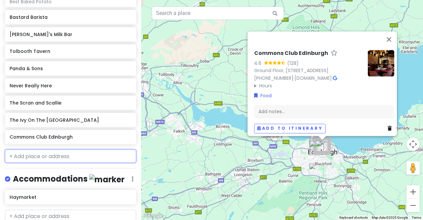
scroll to position [598, 0]
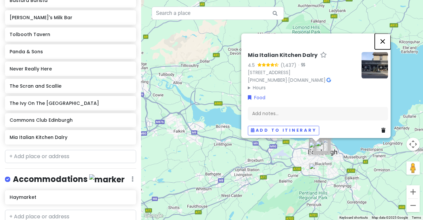
click at [385, 37] on button "Close" at bounding box center [383, 41] width 16 height 16
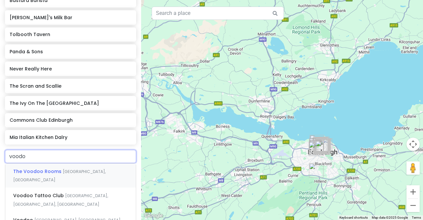
click at [80, 169] on span "[GEOGRAPHIC_DATA], [GEOGRAPHIC_DATA]" at bounding box center [59, 176] width 93 height 14
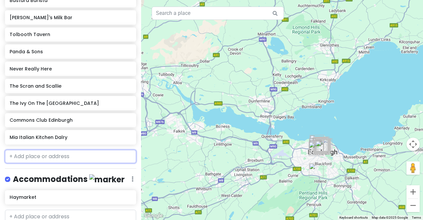
scroll to position [615, 0]
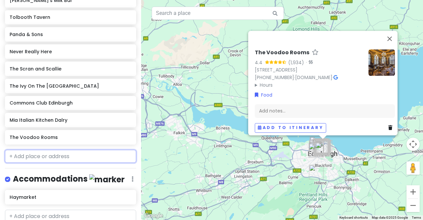
click at [61, 150] on input "text" at bounding box center [70, 156] width 131 height 13
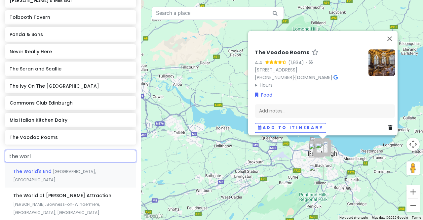
click at [66, 169] on span "[GEOGRAPHIC_DATA], [GEOGRAPHIC_DATA]" at bounding box center [54, 176] width 83 height 14
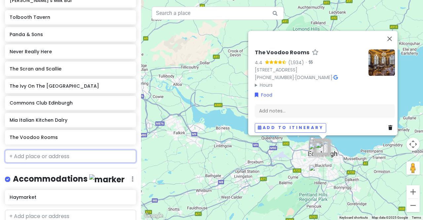
scroll to position [633, 0]
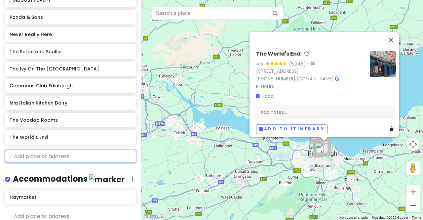
click at [61, 150] on input "text" at bounding box center [70, 156] width 131 height 13
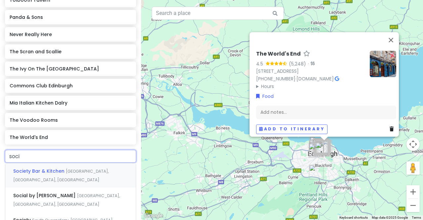
click at [52, 168] on span "Society Bar & Kitchen" at bounding box center [39, 171] width 53 height 7
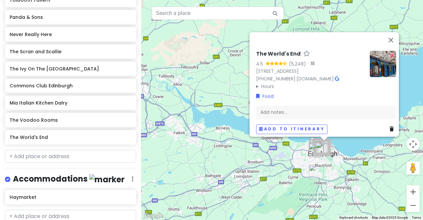
scroll to position [650, 0]
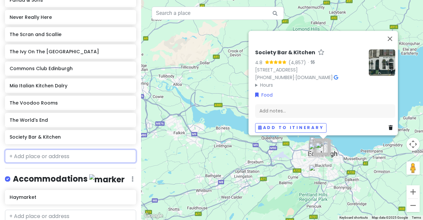
click at [58, 149] on input "text" at bounding box center [70, 155] width 131 height 13
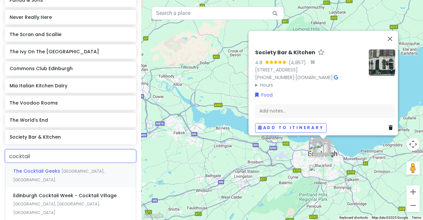
click at [62, 168] on span "[GEOGRAPHIC_DATA], [GEOGRAPHIC_DATA]" at bounding box center [58, 175] width 91 height 14
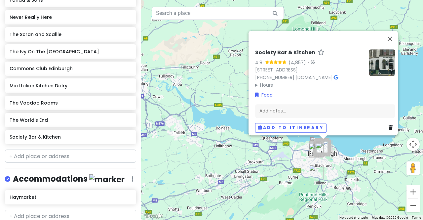
scroll to position [667, 0]
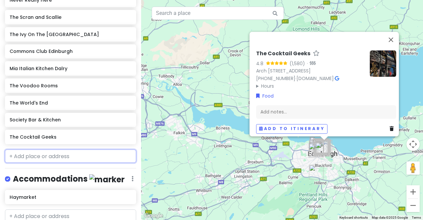
click at [42, 149] on input "text" at bounding box center [70, 155] width 131 height 13
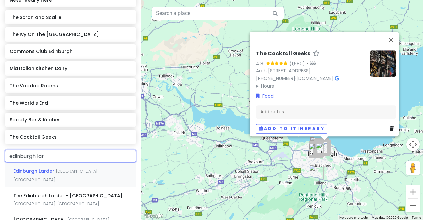
click at [58, 168] on span "[GEOGRAPHIC_DATA], [GEOGRAPHIC_DATA]" at bounding box center [55, 175] width 85 height 14
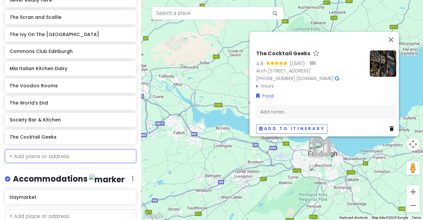
scroll to position [684, 0]
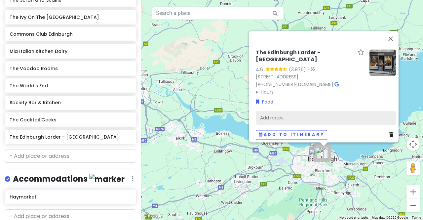
click at [277, 113] on div "Add notes..." at bounding box center [326, 118] width 140 height 14
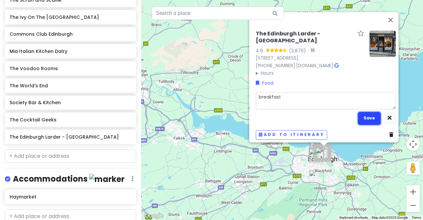
click at [370, 112] on button "Save" at bounding box center [369, 118] width 23 height 13
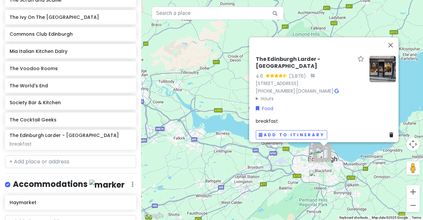
scroll to position [690, 0]
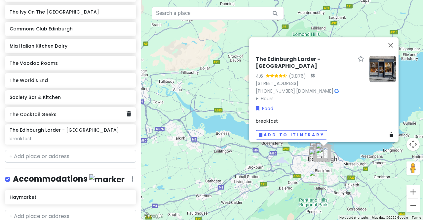
click at [63, 111] on h6 "The Cocktail Geeks" at bounding box center [68, 114] width 117 height 6
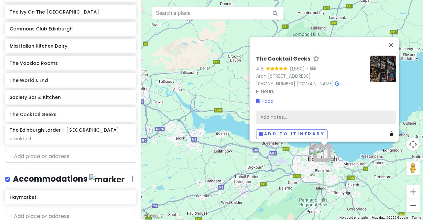
click at [272, 112] on div "Add notes..." at bounding box center [326, 117] width 140 height 14
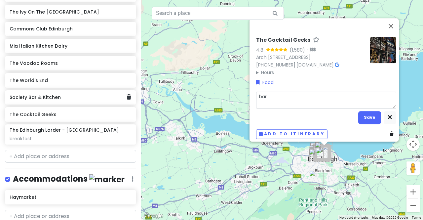
click at [83, 93] on div "Society Bar & Kitchen" at bounding box center [68, 97] width 117 height 9
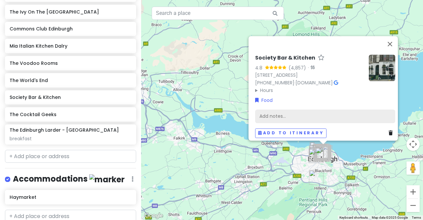
click at [280, 110] on div "Add notes..." at bounding box center [325, 116] width 140 height 14
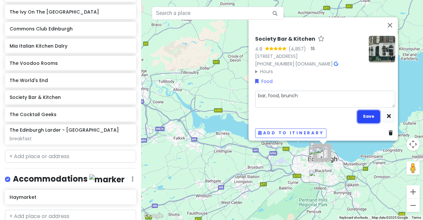
click at [371, 110] on button "Save" at bounding box center [368, 116] width 23 height 13
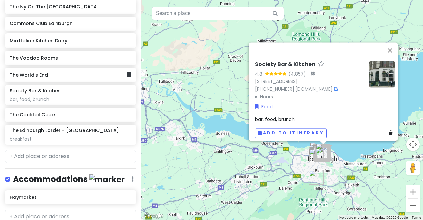
click at [73, 72] on h6 "The World's End" at bounding box center [68, 75] width 117 height 6
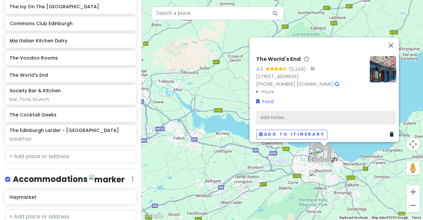
click at [264, 112] on div "Add notes..." at bounding box center [326, 117] width 140 height 14
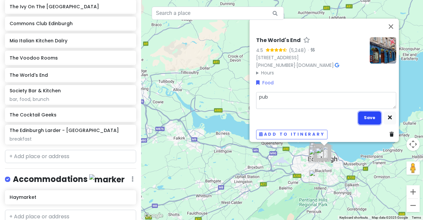
click at [368, 111] on button "Save" at bounding box center [369, 117] width 23 height 13
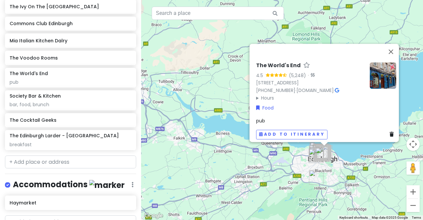
scroll to position [700, 0]
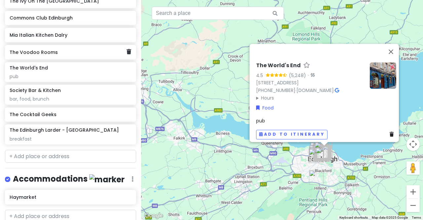
click at [63, 49] on h6 "The Voodoo Rooms" at bounding box center [68, 52] width 117 height 6
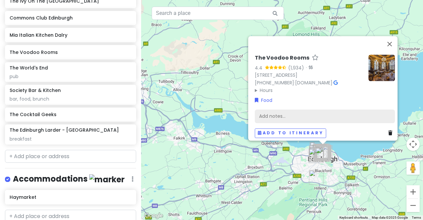
click at [279, 111] on div "Add notes..." at bounding box center [325, 116] width 140 height 14
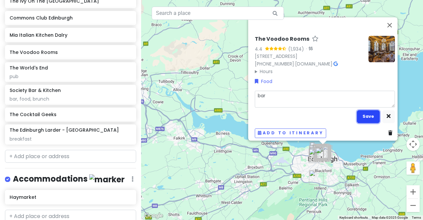
click at [368, 111] on button "Save" at bounding box center [368, 116] width 23 height 13
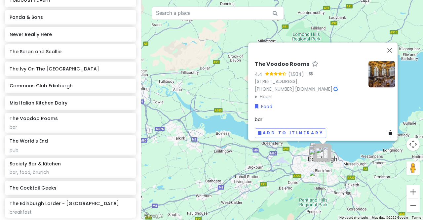
scroll to position [627, 0]
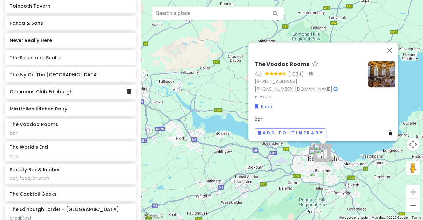
click at [89, 89] on h6 "Commons Club Edinburgh" at bounding box center [68, 92] width 117 height 6
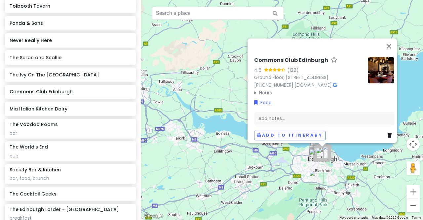
click at [336, 83] on icon at bounding box center [335, 85] width 4 height 5
click at [62, 72] on h6 "The Ivy On The [GEOGRAPHIC_DATA]" at bounding box center [68, 75] width 117 height 6
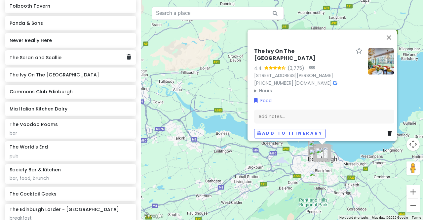
click at [87, 55] on h6 "The Scran and Scallie" at bounding box center [68, 58] width 117 height 6
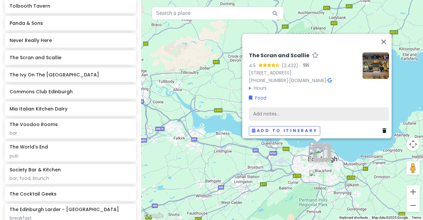
click at [269, 108] on div "Add notes..." at bounding box center [319, 114] width 140 height 14
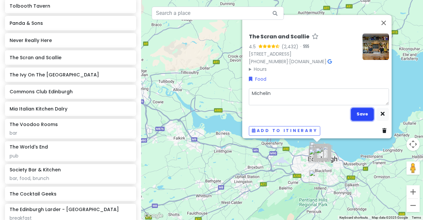
click at [364, 111] on button "Save" at bounding box center [362, 114] width 23 height 13
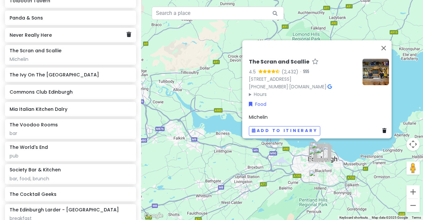
click at [71, 30] on div "Never Really Here" at bounding box center [68, 34] width 117 height 9
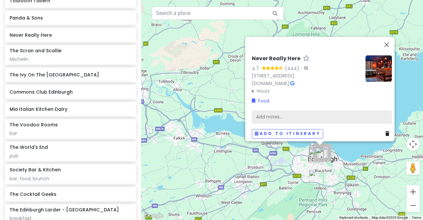
click at [268, 111] on div "Add notes..." at bounding box center [322, 117] width 140 height 14
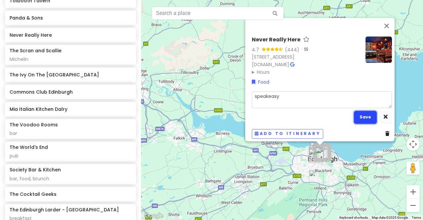
click at [363, 111] on button "Save" at bounding box center [365, 117] width 23 height 13
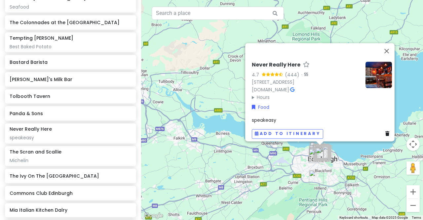
scroll to position [528, 0]
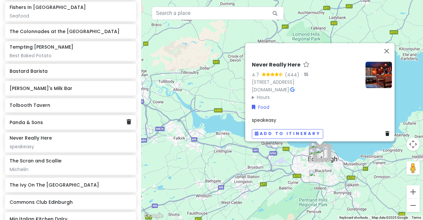
click at [66, 119] on h6 "Panda & Sons" at bounding box center [68, 122] width 117 height 6
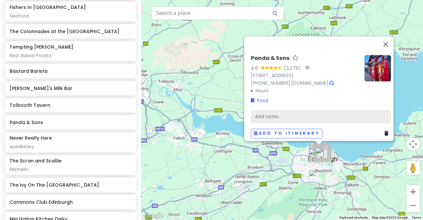
click at [278, 111] on div "Add notes..." at bounding box center [321, 116] width 140 height 14
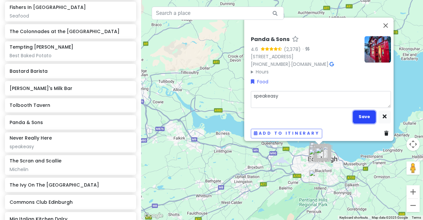
click at [362, 112] on button "Save" at bounding box center [364, 116] width 23 height 13
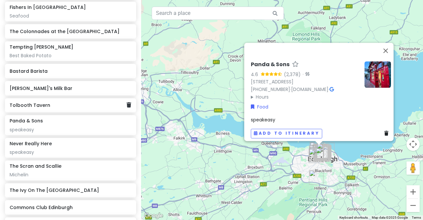
click at [64, 102] on h6 "Tolbooth Tavern" at bounding box center [68, 105] width 117 height 6
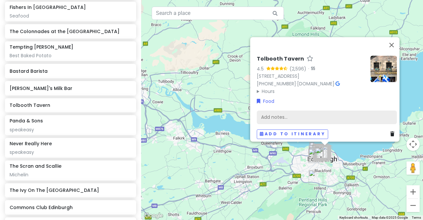
click at [284, 113] on div "Add notes..." at bounding box center [327, 117] width 140 height 14
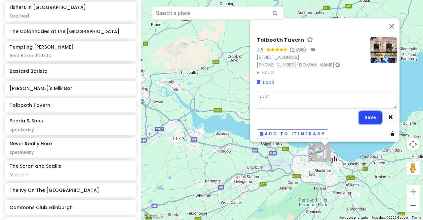
click at [369, 111] on button "Save" at bounding box center [370, 117] width 23 height 13
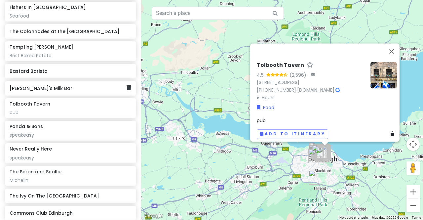
click at [76, 85] on h6 "[PERSON_NAME]'s Milk Bar" at bounding box center [68, 88] width 117 height 6
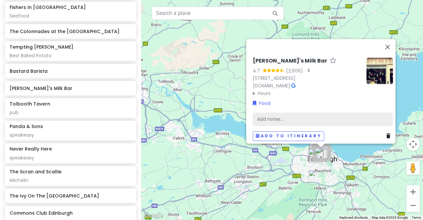
click at [272, 114] on div "Add notes..." at bounding box center [323, 119] width 140 height 14
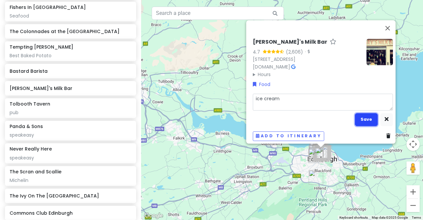
click at [366, 118] on button "Save" at bounding box center [366, 119] width 23 height 13
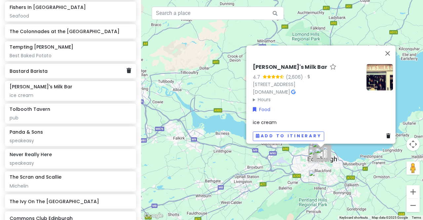
click at [74, 64] on div "Bastard Barista" at bounding box center [70, 71] width 131 height 15
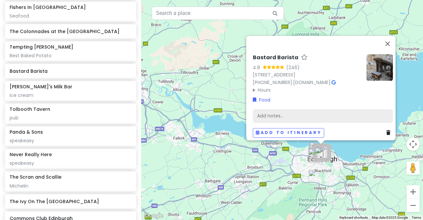
click at [275, 114] on div "Add notes..." at bounding box center [323, 116] width 140 height 14
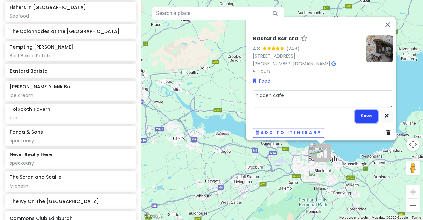
click at [366, 114] on button "Save" at bounding box center [366, 116] width 23 height 13
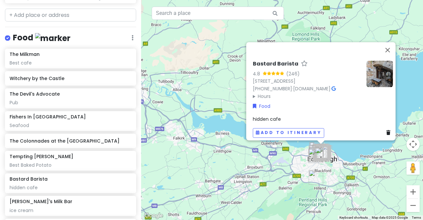
scroll to position [417, 0]
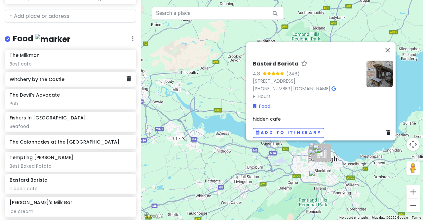
click at [75, 76] on h6 "Witchery by the Castle" at bounding box center [68, 79] width 117 height 6
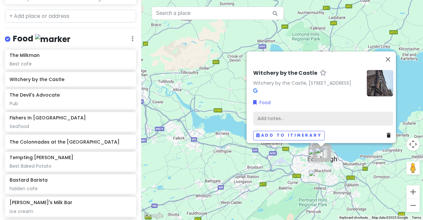
click at [276, 113] on div "Add notes..." at bounding box center [323, 118] width 140 height 14
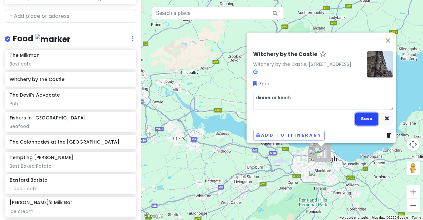
click at [365, 114] on button "Save" at bounding box center [366, 118] width 23 height 13
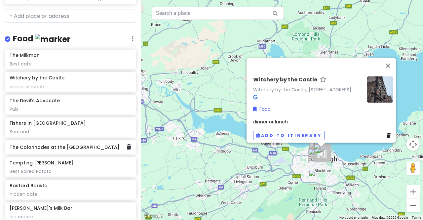
click at [93, 144] on h6 "The Colonnades at the [GEOGRAPHIC_DATA]" at bounding box center [68, 147] width 117 height 6
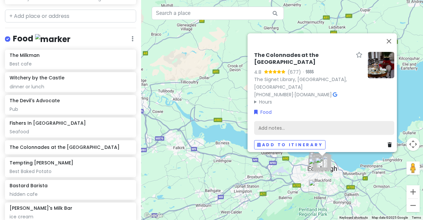
click at [305, 124] on div "Add notes..." at bounding box center [324, 128] width 140 height 14
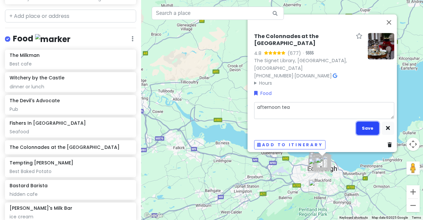
click at [366, 124] on button "Save" at bounding box center [367, 128] width 23 height 13
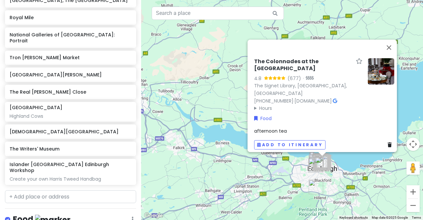
scroll to position [239, 0]
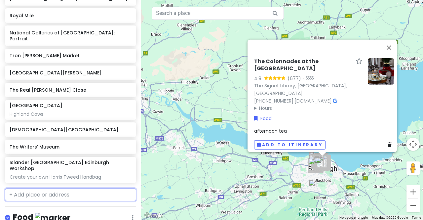
click at [61, 188] on input "text" at bounding box center [70, 194] width 131 height 13
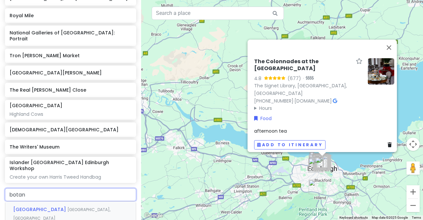
click at [77, 207] on span "[GEOGRAPHIC_DATA], [GEOGRAPHIC_DATA]" at bounding box center [61, 214] width 97 height 14
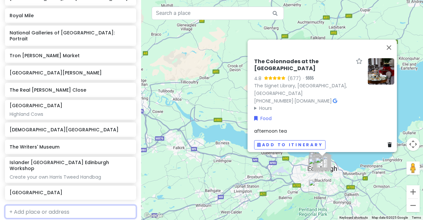
scroll to position [256, 0]
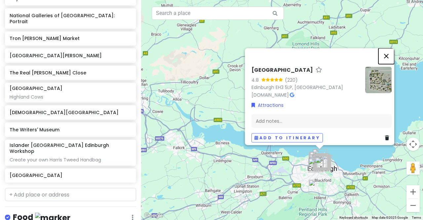
click at [391, 51] on button "Close" at bounding box center [386, 56] width 16 height 16
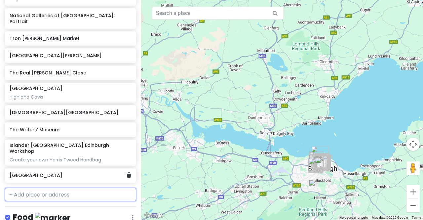
click at [127, 168] on div "[GEOGRAPHIC_DATA]" at bounding box center [70, 175] width 131 height 15
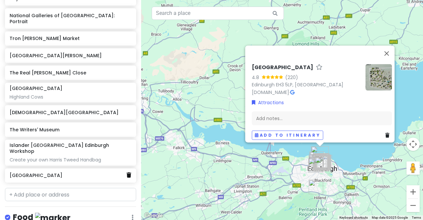
click at [127, 172] on icon at bounding box center [129, 174] width 5 height 5
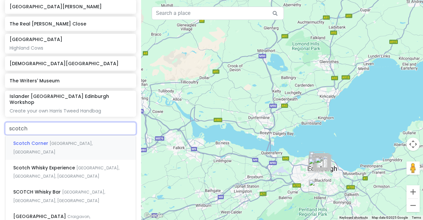
scroll to position [318, 0]
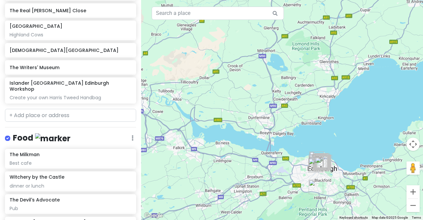
scroll to position [335, 0]
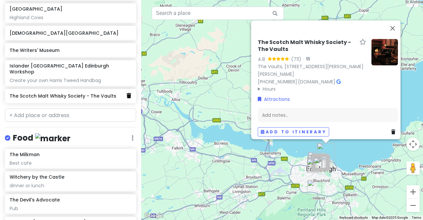
click at [127, 93] on icon at bounding box center [129, 95] width 5 height 5
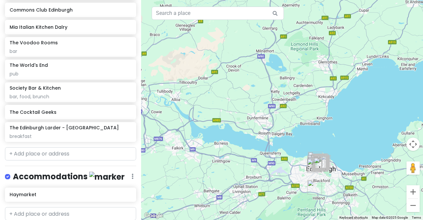
scroll to position [762, 0]
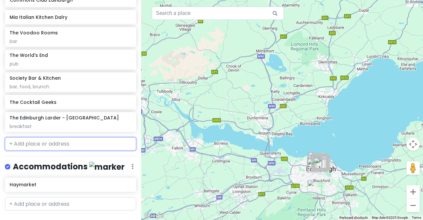
click at [44, 137] on input "text" at bounding box center [70, 143] width 131 height 13
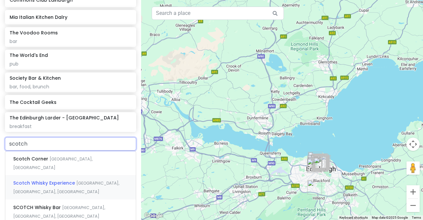
click at [92, 180] on span "[GEOGRAPHIC_DATA], [GEOGRAPHIC_DATA], [GEOGRAPHIC_DATA]" at bounding box center [66, 187] width 106 height 14
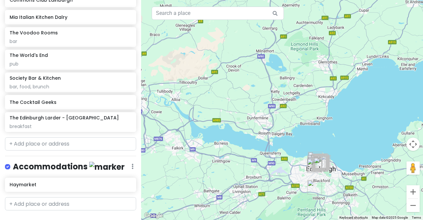
scroll to position [779, 0]
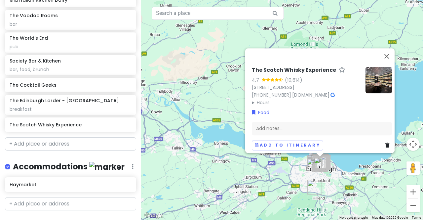
click at [335, 93] on icon at bounding box center [333, 95] width 4 height 5
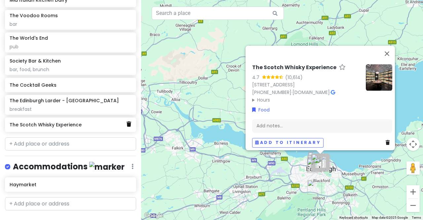
click at [127, 121] on icon at bounding box center [129, 123] width 5 height 5
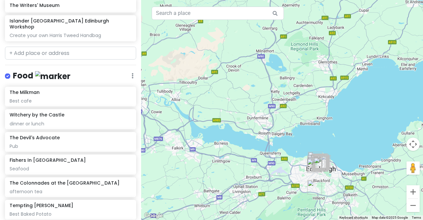
scroll to position [366, 0]
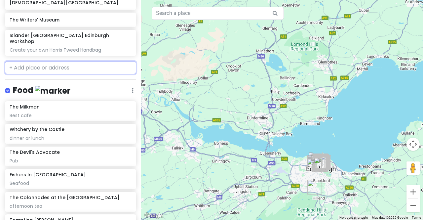
click at [74, 61] on input "text" at bounding box center [70, 67] width 131 height 13
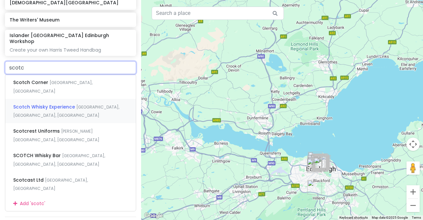
click at [80, 104] on span "[GEOGRAPHIC_DATA], [GEOGRAPHIC_DATA], [GEOGRAPHIC_DATA]" at bounding box center [66, 111] width 106 height 14
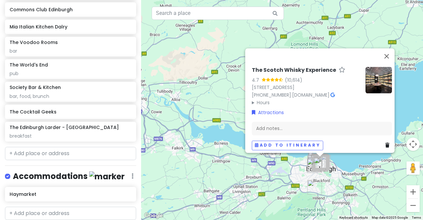
scroll to position [779, 0]
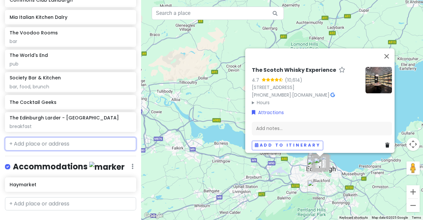
click at [71, 137] on input "text" at bounding box center [70, 143] width 131 height 13
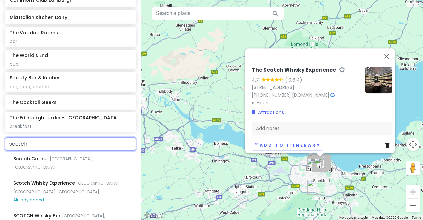
scroll to position [793, 0]
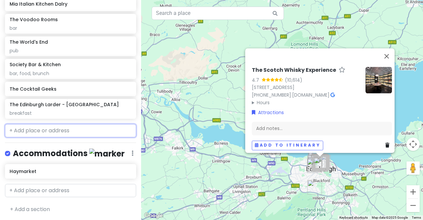
scroll to position [797, 0]
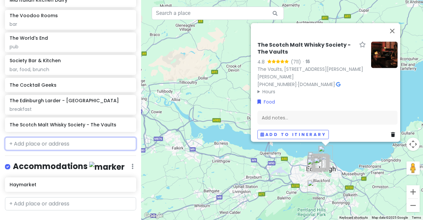
click at [58, 137] on input "text" at bounding box center [70, 143] width 131 height 13
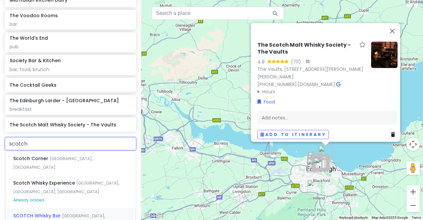
click at [44, 212] on span "SCOTCH Whisky Bar" at bounding box center [37, 215] width 49 height 7
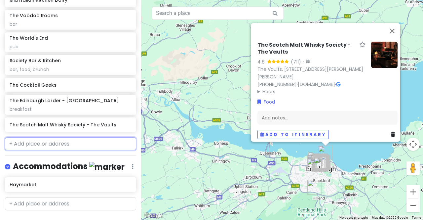
scroll to position [814, 0]
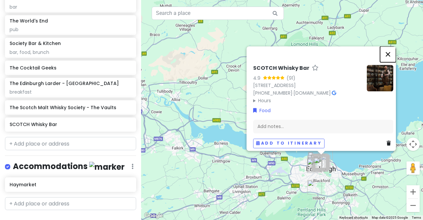
click at [390, 46] on button "Close" at bounding box center [388, 54] width 16 height 16
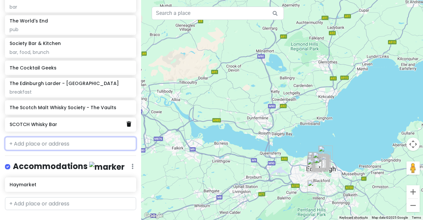
click at [127, 121] on icon at bounding box center [129, 123] width 5 height 5
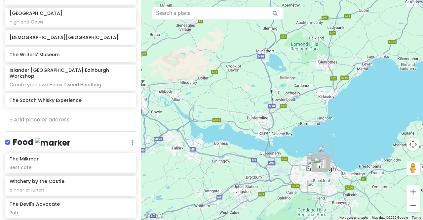
scroll to position [398, 0]
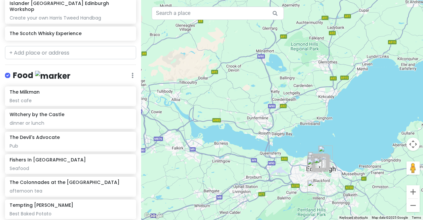
click at [132, 73] on icon at bounding box center [133, 75] width 2 height 5
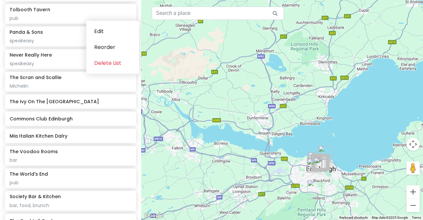
scroll to position [797, 0]
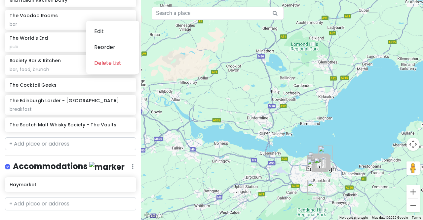
click at [34, 218] on link "+ Add a section" at bounding box center [30, 222] width 40 height 8
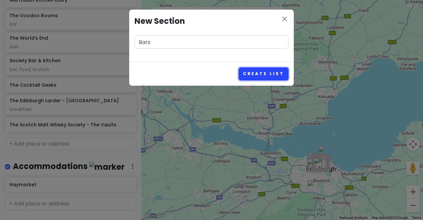
click at [262, 72] on button "Create List" at bounding box center [264, 73] width 50 height 13
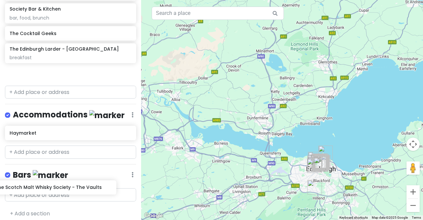
scroll to position [839, 0]
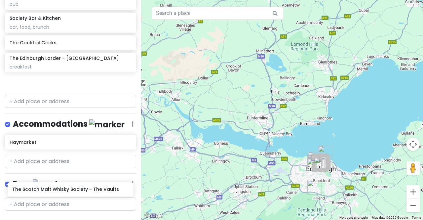
drag, startPoint x: 65, startPoint y: 72, endPoint x: 67, endPoint y: 193, distance: 120.7
click at [67, 193] on div "Edinburgh Trip Private Change Dates Make a Copy Delete Trip Give Feedback 💡 Sup…" at bounding box center [70, 110] width 141 height 220
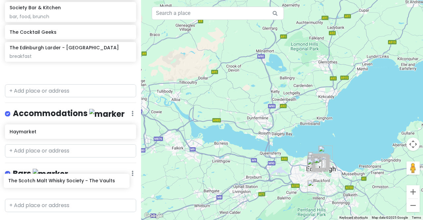
scroll to position [850, 0]
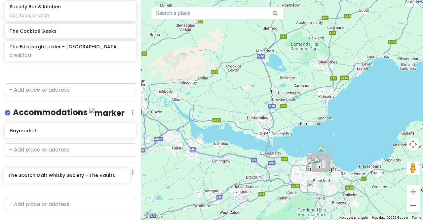
drag, startPoint x: 64, startPoint y: 70, endPoint x: 63, endPoint y: 177, distance: 106.8
click at [63, 177] on div "Edinburgh Trip Private Change Dates Make a Copy Delete Trip Give Feedback 💡 Sup…" at bounding box center [70, 110] width 141 height 220
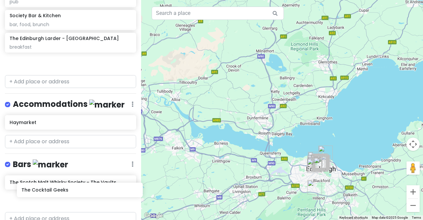
scroll to position [839, 0]
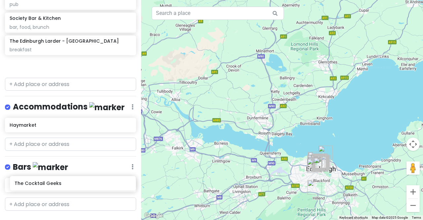
drag, startPoint x: 32, startPoint y: 55, endPoint x: 36, endPoint y: 186, distance: 131.3
click at [36, 186] on div "Edinburgh Trip Private Change Dates Make a Copy Delete Trip Give Feedback 💡 Sup…" at bounding box center [70, 110] width 141 height 220
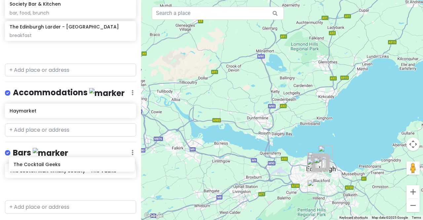
scroll to position [853, 0]
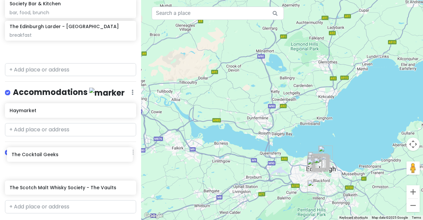
drag, startPoint x: 95, startPoint y: 31, endPoint x: 96, endPoint y: 157, distance: 125.9
click at [96, 157] on div "Edinburgh Trip Private Change Dates Make a Copy Delete Trip Give Feedback 💡 Sup…" at bounding box center [70, 110] width 141 height 220
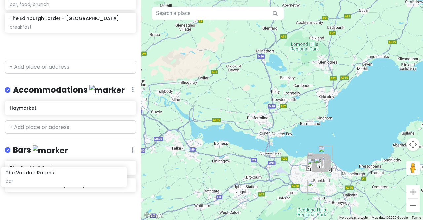
scroll to position [861, 0]
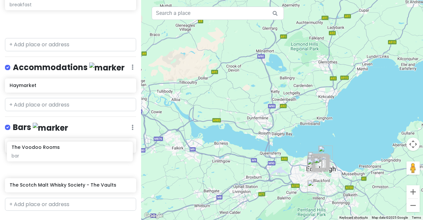
drag, startPoint x: 77, startPoint y: 22, endPoint x: 79, endPoint y: 151, distance: 128.6
click at [79, 151] on div "Edinburgh Trip Private Change Dates Make a Copy Delete Trip Give Feedback 💡 Sup…" at bounding box center [70, 110] width 141 height 220
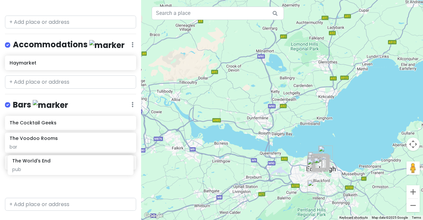
drag, startPoint x: 82, startPoint y: 40, endPoint x: 85, endPoint y: 166, distance: 126.0
click at [85, 166] on div "Edinburgh Trip Private Change Dates Make a Copy Delete Trip Give Feedback 💡 Sup…" at bounding box center [70, 110] width 141 height 220
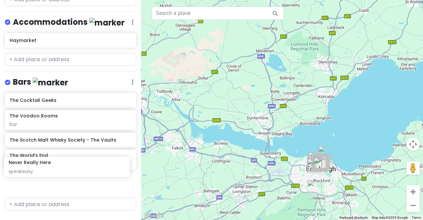
drag, startPoint x: 59, startPoint y: 52, endPoint x: 58, endPoint y: 170, distance: 118.0
click at [58, 170] on div "Edinburgh Trip Private Change Dates Make a Copy Delete Trip Give Feedback 💡 Sup…" at bounding box center [70, 110] width 141 height 220
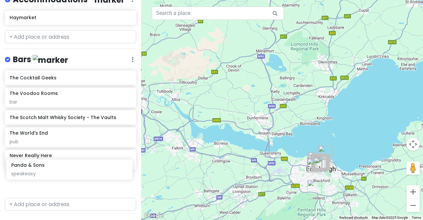
drag, startPoint x: 67, startPoint y: 37, endPoint x: 69, endPoint y: 167, distance: 129.3
click at [69, 167] on div "Edinburgh Trip Private Change Dates Make a Copy Delete Trip Give Feedback 💡 Sup…" at bounding box center [70, 110] width 141 height 220
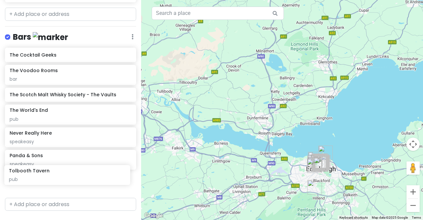
drag, startPoint x: 56, startPoint y: 73, endPoint x: 56, endPoint y: 179, distance: 105.4
click at [56, 179] on div "Edinburgh Trip Private Change Dates Make a Copy Delete Trip Give Feedback 💡 Sup…" at bounding box center [70, 110] width 141 height 220
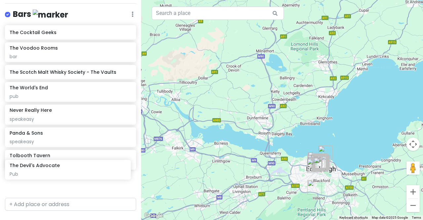
drag, startPoint x: 59, startPoint y: 80, endPoint x: 59, endPoint y: 169, distance: 89.2
click at [59, 169] on div "Edinburgh Trip Private Change Dates Make a Copy Delete Trip Give Feedback 💡 Sup…" at bounding box center [70, 110] width 141 height 220
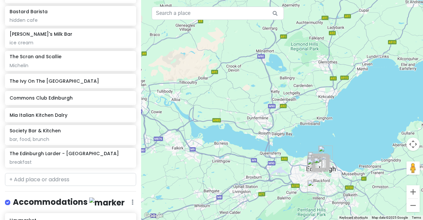
scroll to position [578, 0]
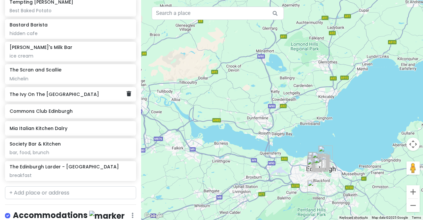
click at [46, 91] on h6 "The Ivy On The [GEOGRAPHIC_DATA]" at bounding box center [68, 94] width 117 height 6
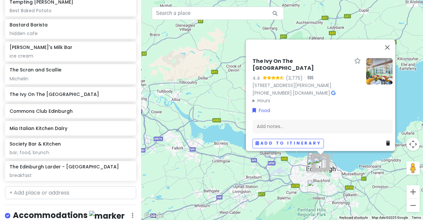
click at [335, 91] on icon at bounding box center [333, 93] width 4 height 5
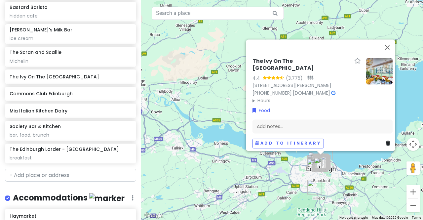
scroll to position [598, 0]
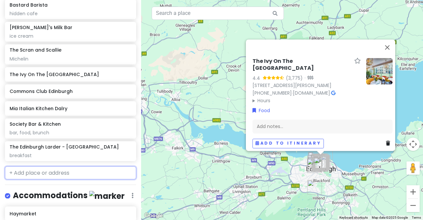
click at [40, 166] on input "text" at bounding box center [70, 172] width 131 height 13
click at [55, 130] on div "bar, food, brunch" at bounding box center [71, 133] width 122 height 6
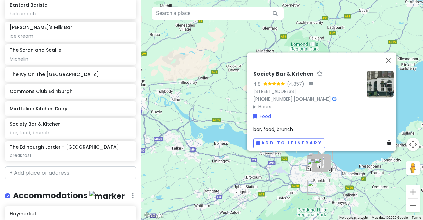
click at [280, 129] on div "bar, food, brunch" at bounding box center [324, 129] width 140 height 7
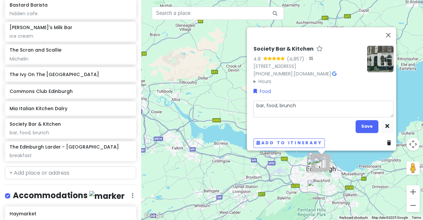
click at [276, 101] on textarea "bar, food, brunch" at bounding box center [324, 108] width 140 height 17
click at [365, 124] on button "Save" at bounding box center [367, 126] width 23 height 13
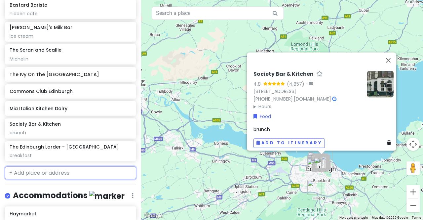
click at [102, 166] on input "text" at bounding box center [70, 172] width 131 height 13
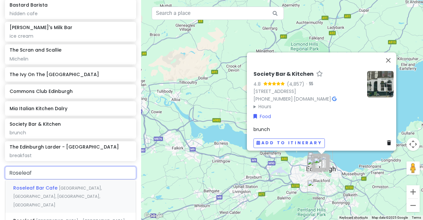
click at [61, 185] on span "[GEOGRAPHIC_DATA], [GEOGRAPHIC_DATA], [GEOGRAPHIC_DATA], [GEOGRAPHIC_DATA]" at bounding box center [57, 196] width 89 height 22
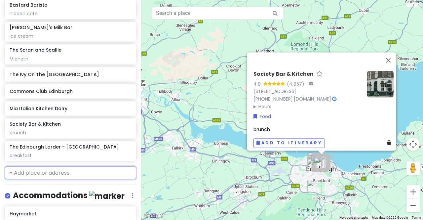
scroll to position [615, 0]
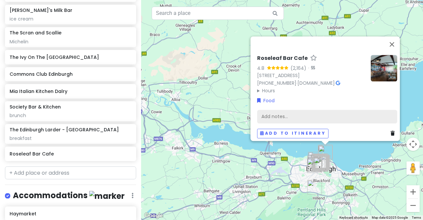
click at [282, 113] on div "Add notes..." at bounding box center [327, 116] width 140 height 14
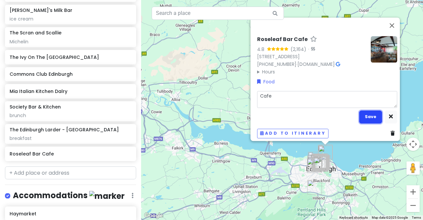
click at [368, 110] on button "Save" at bounding box center [370, 116] width 23 height 13
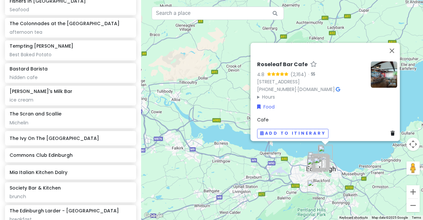
scroll to position [543, 0]
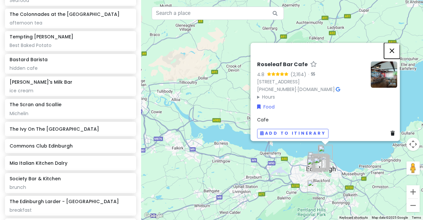
click at [397, 48] on button "Close" at bounding box center [392, 51] width 16 height 16
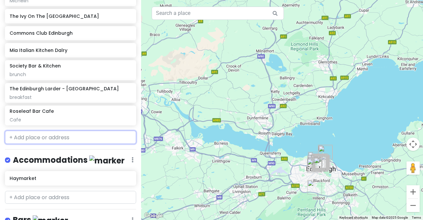
scroll to position [668, 0]
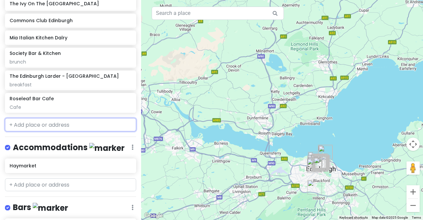
click at [55, 118] on input "text" at bounding box center [70, 124] width 131 height 13
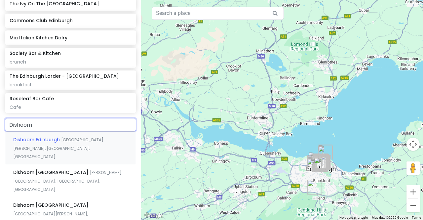
click at [44, 136] on span "Dishoom Edinburgh" at bounding box center [37, 139] width 48 height 7
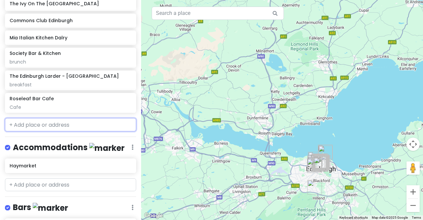
scroll to position [686, 0]
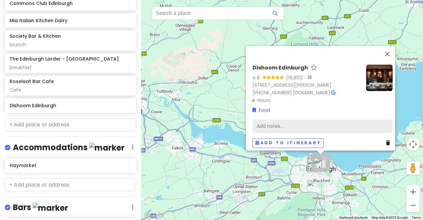
click at [291, 121] on div "Add notes..." at bounding box center [323, 126] width 140 height 14
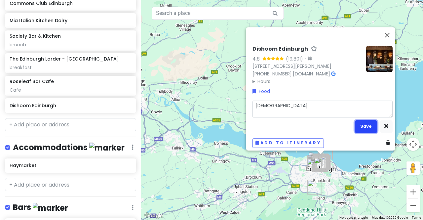
click at [368, 123] on button "Save" at bounding box center [366, 126] width 23 height 13
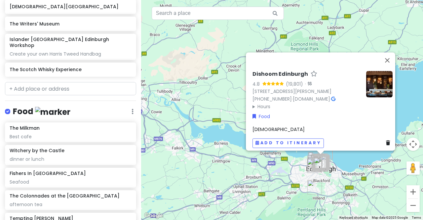
scroll to position [363, 0]
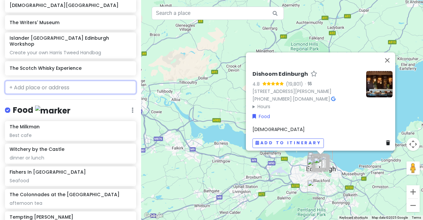
click at [63, 81] on input "text" at bounding box center [70, 87] width 131 height 13
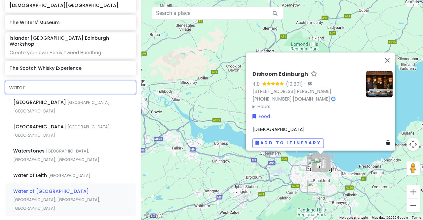
click at [75, 197] on span "[GEOGRAPHIC_DATA], [GEOGRAPHIC_DATA], [GEOGRAPHIC_DATA]" at bounding box center [56, 204] width 87 height 14
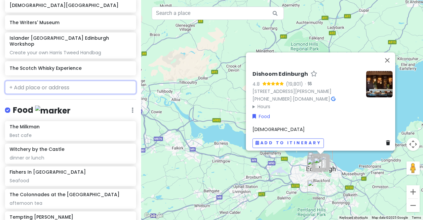
scroll to position [380, 0]
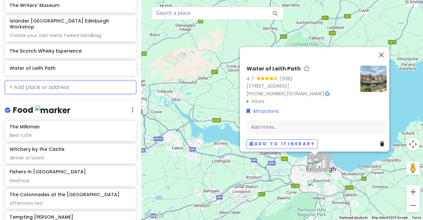
click at [42, 81] on input "text" at bounding box center [70, 87] width 131 height 13
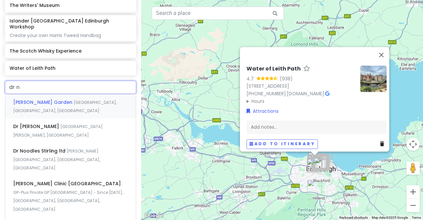
click at [49, 99] on span "[PERSON_NAME] Garden" at bounding box center [43, 102] width 60 height 7
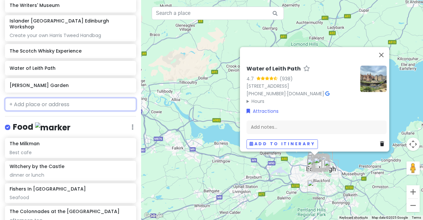
scroll to position [397, 0]
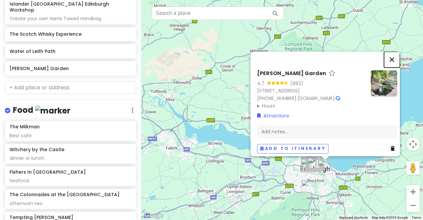
click at [395, 52] on button "Close" at bounding box center [392, 60] width 16 height 16
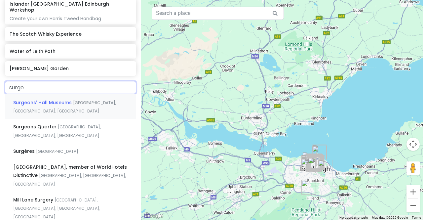
click at [51, 99] on span "Surgeons' Hall Museums" at bounding box center [43, 102] width 60 height 7
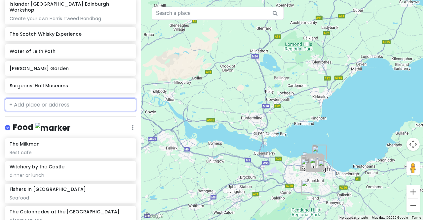
scroll to position [414, 0]
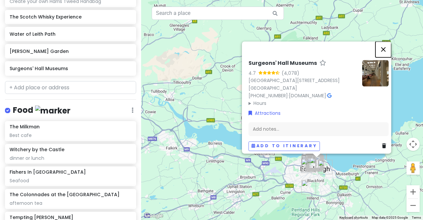
click at [385, 45] on button "Close" at bounding box center [383, 49] width 16 height 16
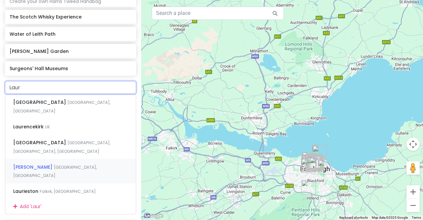
click at [97, 164] on span "[GEOGRAPHIC_DATA], [GEOGRAPHIC_DATA]" at bounding box center [55, 171] width 84 height 14
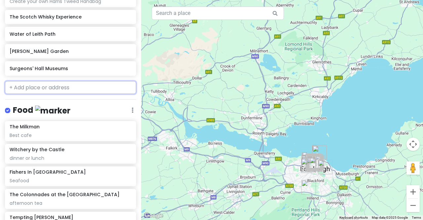
scroll to position [431, 0]
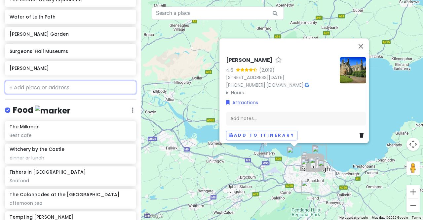
click at [91, 81] on input "text" at bounding box center [70, 87] width 131 height 13
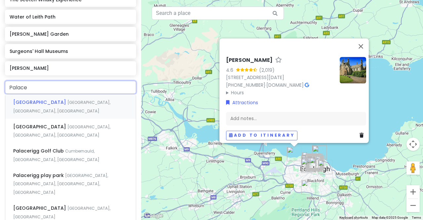
click at [59, 99] on span "[GEOGRAPHIC_DATA]" at bounding box center [40, 102] width 54 height 7
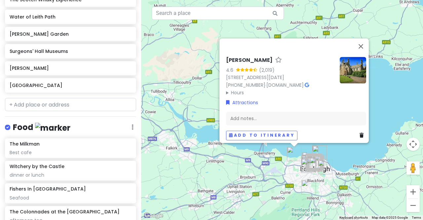
scroll to position [448, 0]
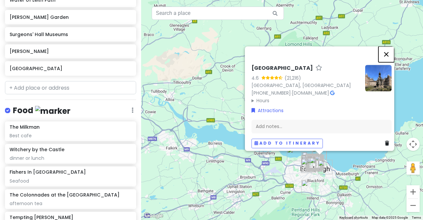
click at [389, 50] on button "Close" at bounding box center [386, 54] width 16 height 16
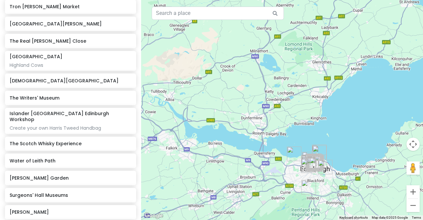
scroll to position [356, 0]
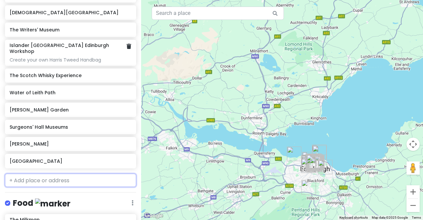
click at [93, 57] on div "Create your own Harris Tweed Handbag" at bounding box center [71, 60] width 122 height 6
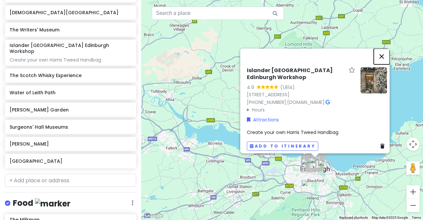
click at [387, 60] on button "Close" at bounding box center [382, 56] width 16 height 16
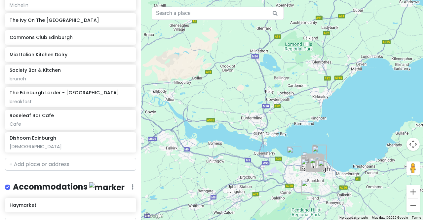
scroll to position [745, 0]
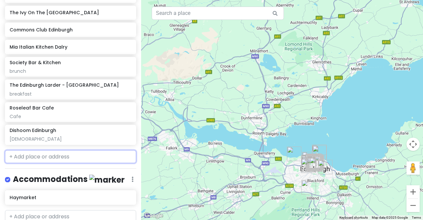
click at [60, 150] on input "text" at bounding box center [70, 156] width 131 height 13
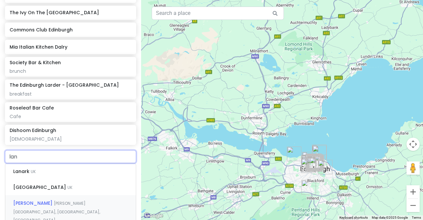
click at [62, 200] on span "[PERSON_NAME][GEOGRAPHIC_DATA], [GEOGRAPHIC_DATA], [GEOGRAPHIC_DATA]" at bounding box center [56, 211] width 87 height 22
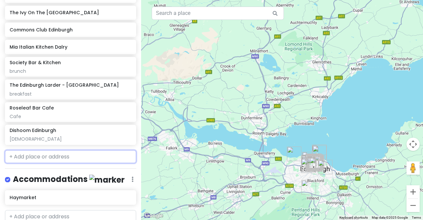
scroll to position [762, 0]
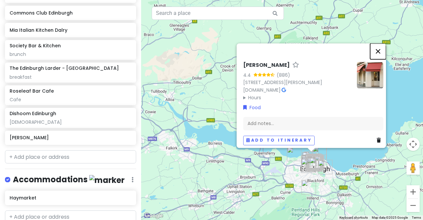
click at [382, 47] on button "Close" at bounding box center [378, 51] width 16 height 16
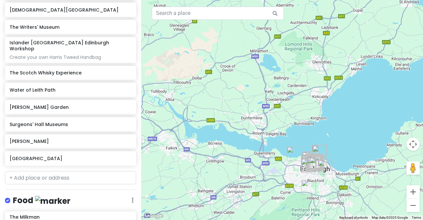
scroll to position [388, 0]
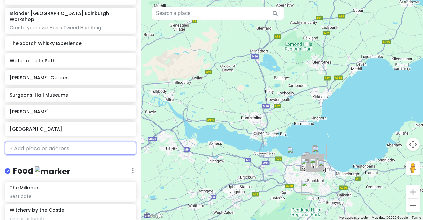
click at [55, 141] on input "text" at bounding box center [70, 147] width 131 height 13
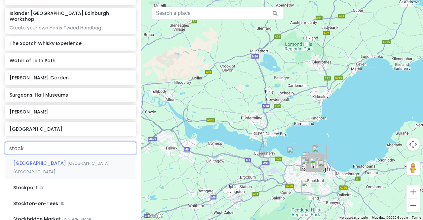
click at [48, 160] on span "[GEOGRAPHIC_DATA], [GEOGRAPHIC_DATA]" at bounding box center [61, 167] width 97 height 14
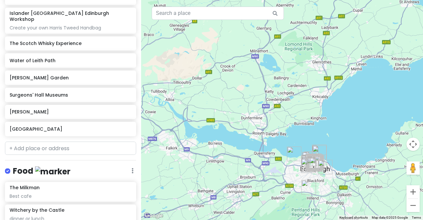
scroll to position [405, 0]
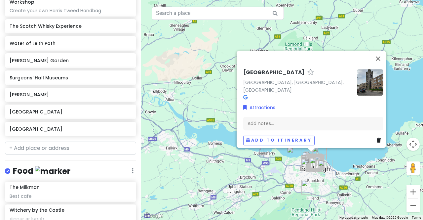
click at [243, 95] on icon at bounding box center [245, 97] width 4 height 5
click at [380, 61] on button "Close" at bounding box center [378, 59] width 16 height 16
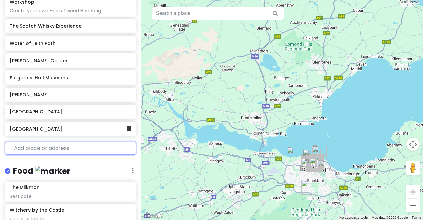
click at [78, 124] on div "[GEOGRAPHIC_DATA]" at bounding box center [68, 128] width 117 height 9
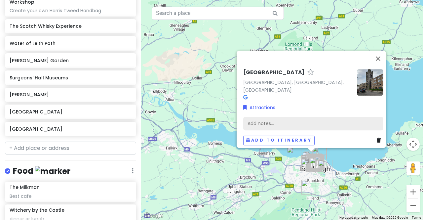
click at [268, 118] on div "Add notes..." at bounding box center [313, 123] width 140 height 14
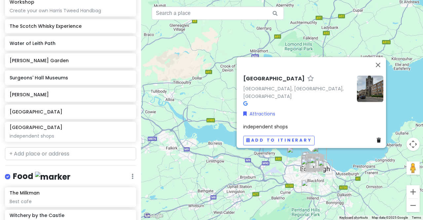
scroll to position [411, 0]
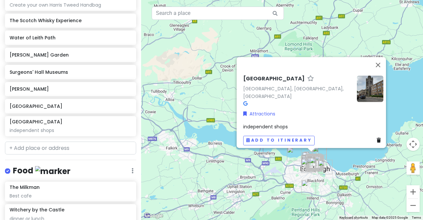
click at [243, 72] on div "[GEOGRAPHIC_DATA], [GEOGRAPHIC_DATA], [GEOGRAPHIC_DATA] Attractions independent…" at bounding box center [311, 102] width 149 height 91
click at [244, 101] on icon at bounding box center [245, 103] width 4 height 5
click at [294, 123] on div "independent shops" at bounding box center [313, 126] width 140 height 7
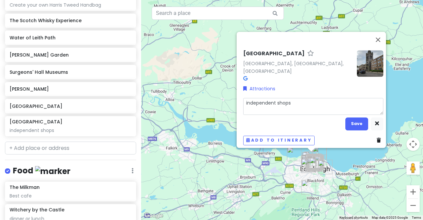
click at [293, 99] on textarea "independent shops" at bounding box center [313, 106] width 140 height 17
click at [293, 99] on textarea "independent shops, georgian/Victorian neighborhood" at bounding box center [313, 106] width 140 height 17
click at [350, 123] on button "Save" at bounding box center [356, 123] width 23 height 13
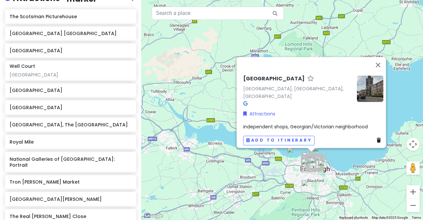
scroll to position [0, 0]
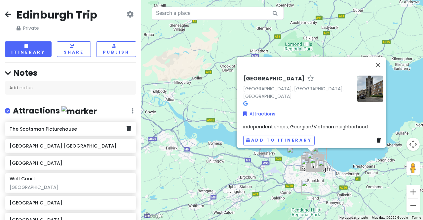
click at [70, 129] on h6 "The Scotsman Picturehouse" at bounding box center [68, 129] width 117 height 6
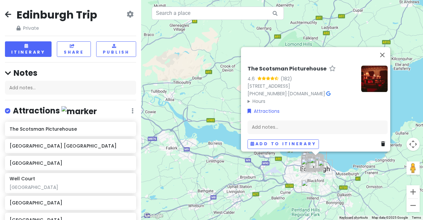
click at [326, 91] on icon at bounding box center [328, 93] width 4 height 5
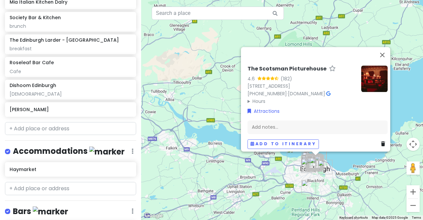
scroll to position [820, 0]
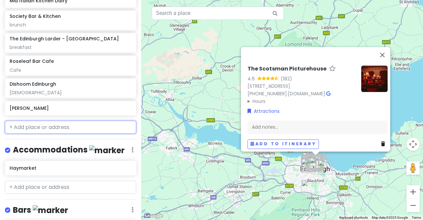
click at [59, 121] on input "text" at bounding box center [70, 127] width 131 height 13
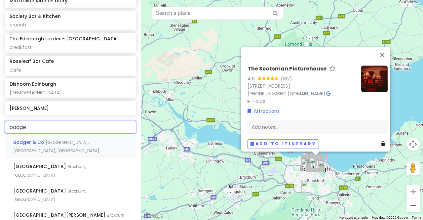
click at [62, 139] on span "[GEOGRAPHIC_DATA], [GEOGRAPHIC_DATA], [GEOGRAPHIC_DATA]" at bounding box center [56, 146] width 86 height 14
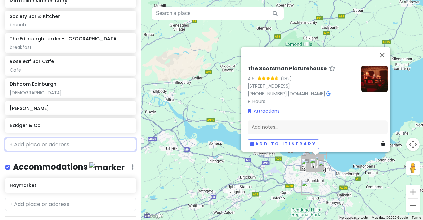
scroll to position [837, 0]
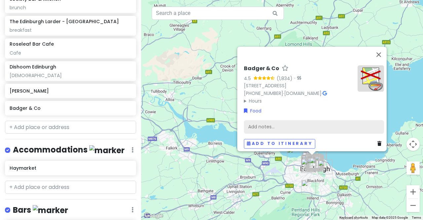
click at [288, 123] on div "Add notes..." at bounding box center [314, 127] width 140 height 14
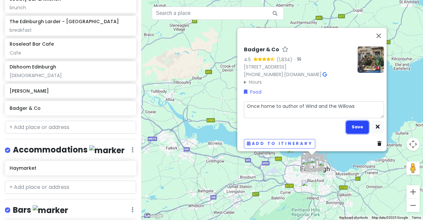
click at [355, 122] on button "Save" at bounding box center [357, 127] width 23 height 13
